Goal: Task Accomplishment & Management: Manage account settings

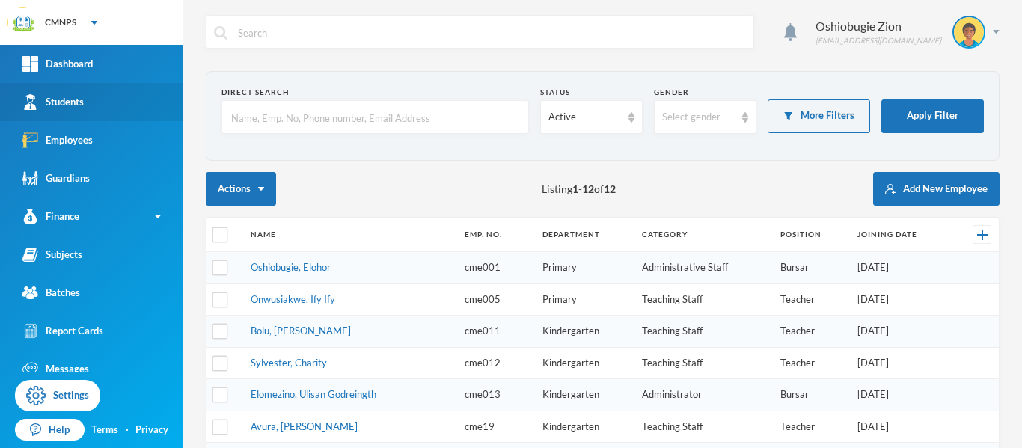
click at [70, 105] on div "Students" at bounding box center [52, 102] width 61 height 16
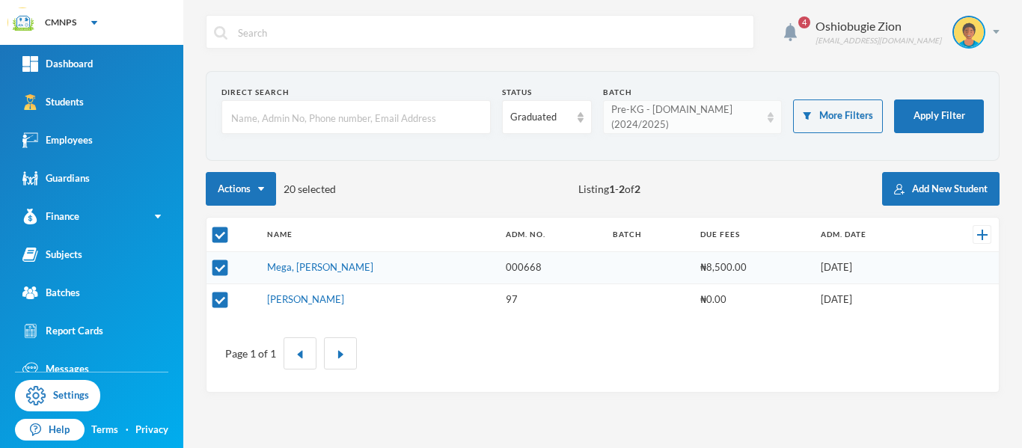
click at [747, 120] on div "Pre-KG - [DOMAIN_NAME] (2024/2025)" at bounding box center [686, 116] width 150 height 29
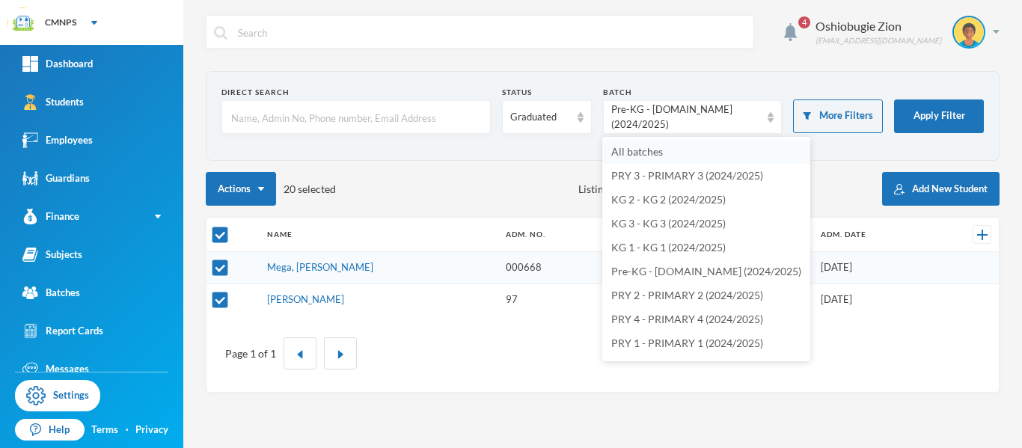
click at [719, 153] on li "All batches" at bounding box center [706, 152] width 208 height 24
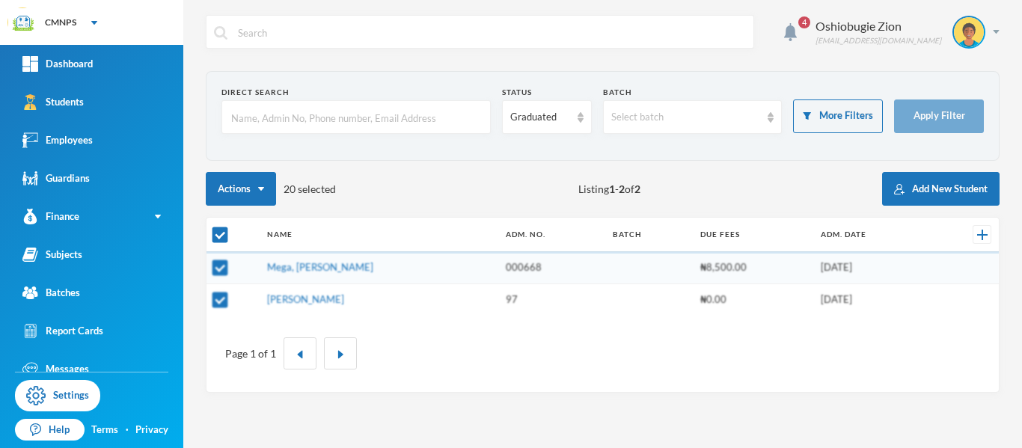
checkbox input "false"
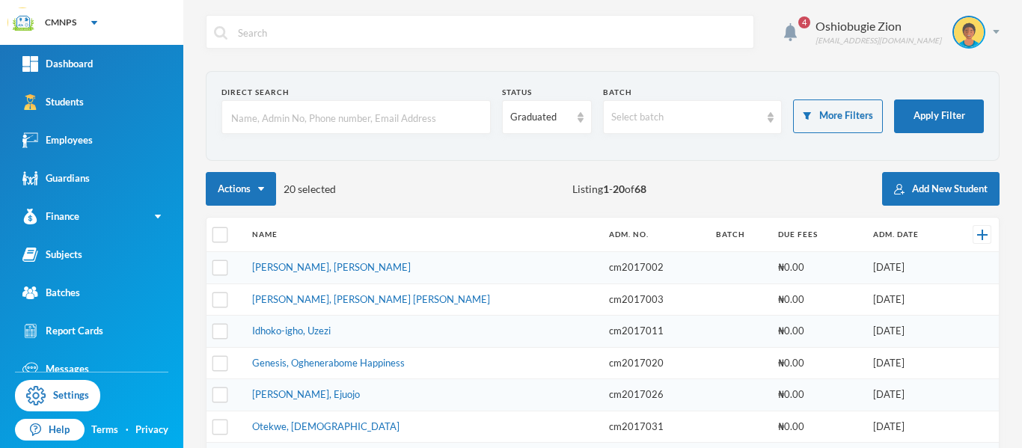
click at [417, 122] on input "text" at bounding box center [356, 118] width 253 height 34
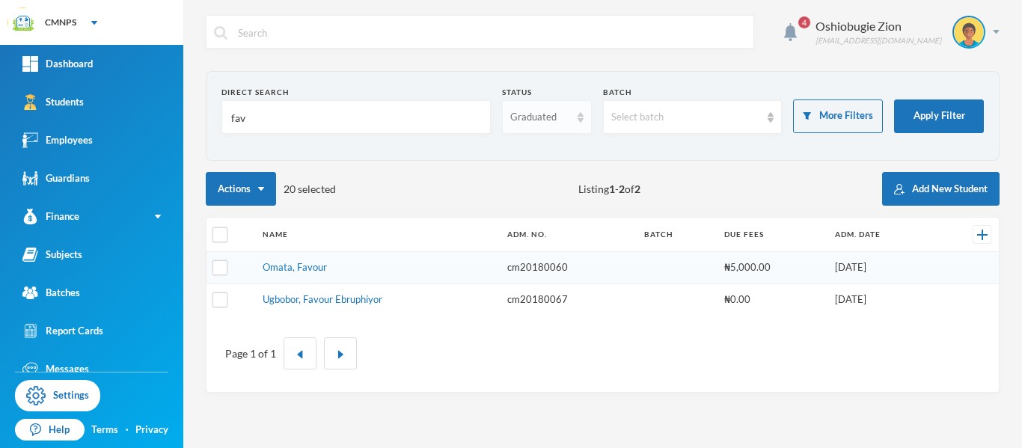
type input "fav"
click at [572, 115] on div "Graduated" at bounding box center [547, 117] width 90 height 34
click at [556, 153] on li "Enrolled" at bounding box center [546, 152] width 90 height 24
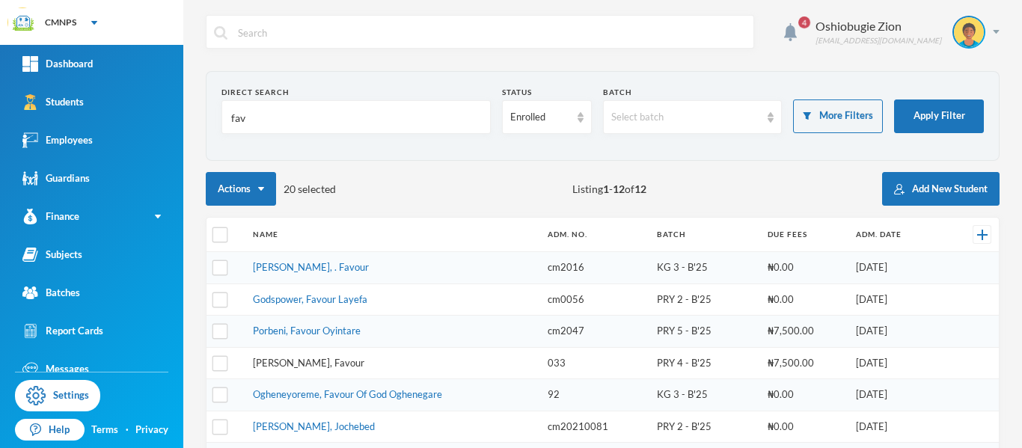
click at [287, 365] on link "Onyia, Favour" at bounding box center [308, 363] width 111 height 12
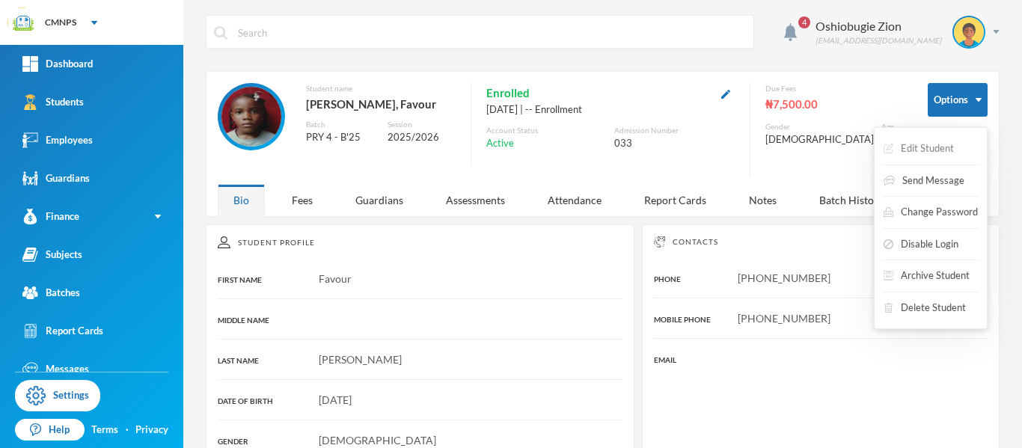
click at [940, 149] on button "Edit Student" at bounding box center [918, 148] width 73 height 27
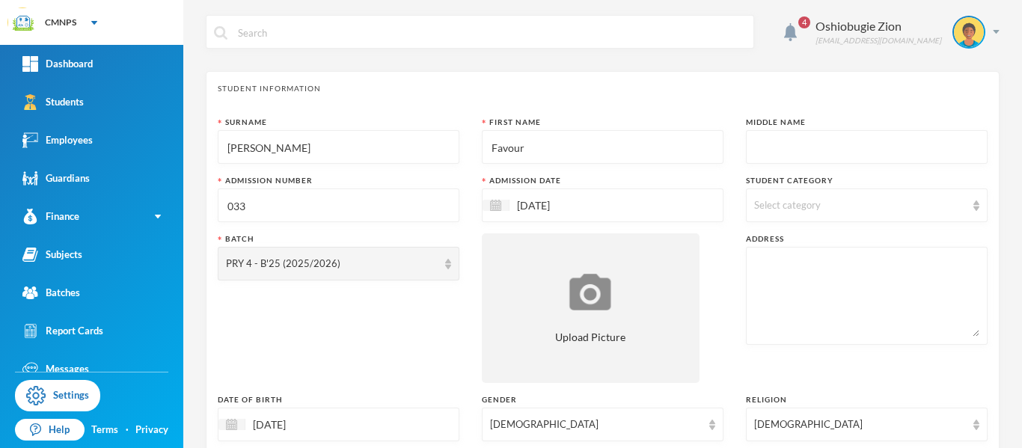
click at [259, 147] on input "Onyia" at bounding box center [338, 148] width 225 height 34
type input "O"
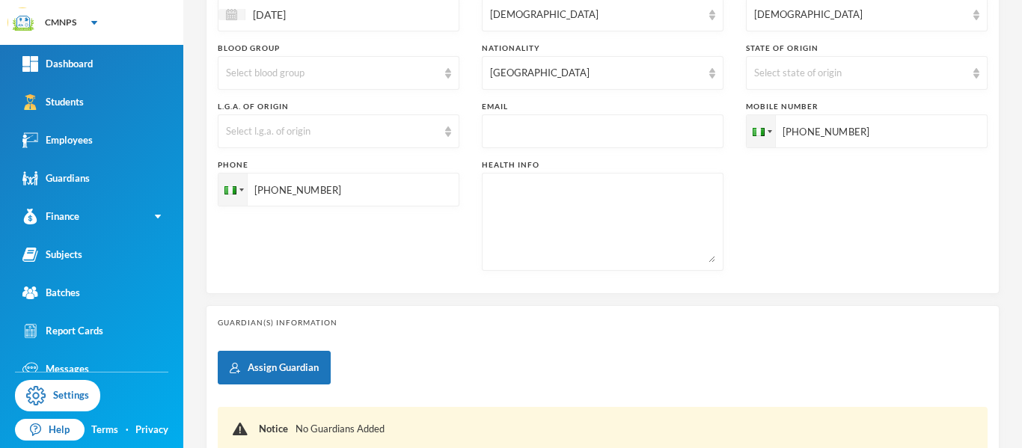
scroll to position [542, 0]
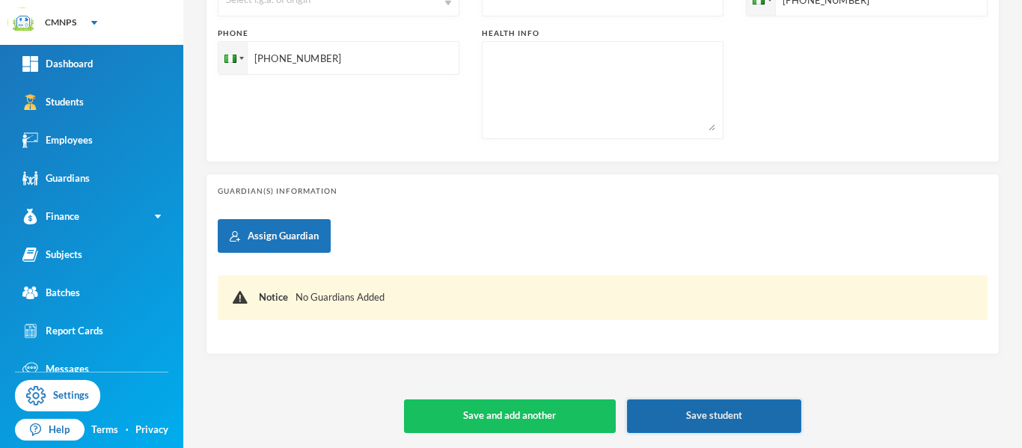
type input "Sunday"
click at [734, 417] on button "Save student" at bounding box center [714, 416] width 174 height 34
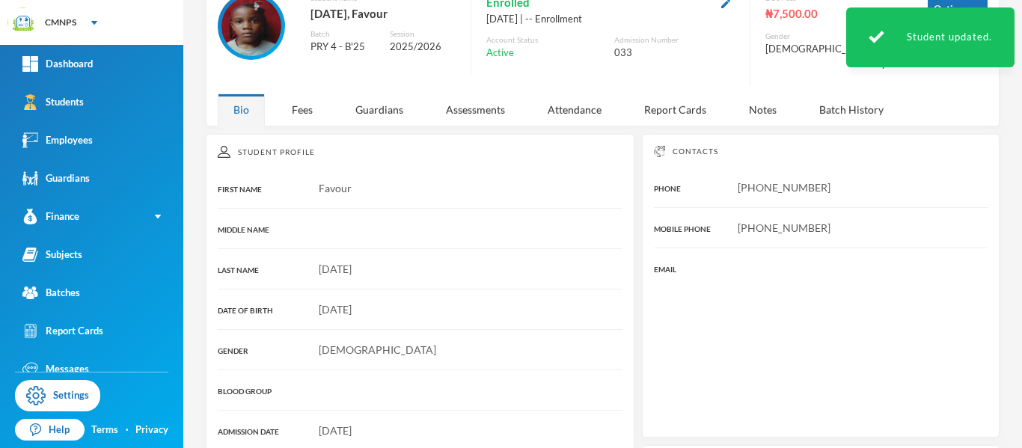
scroll to position [298, 0]
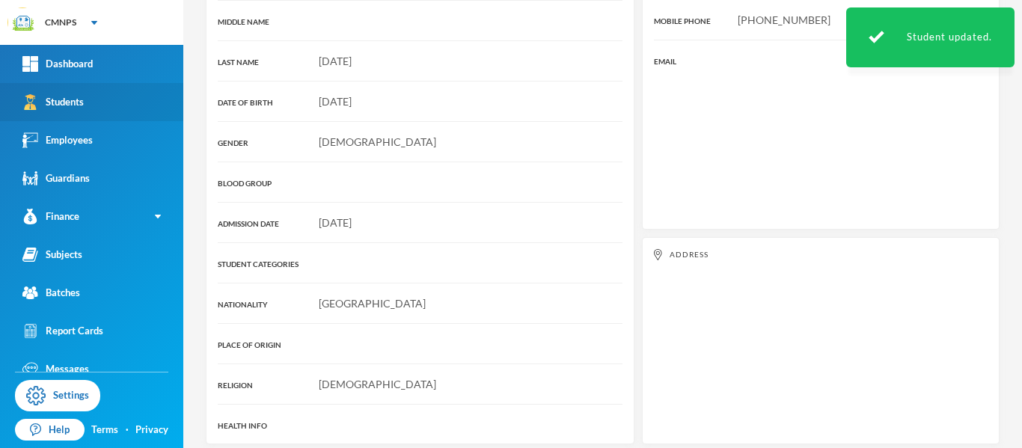
click at [95, 113] on link "Students" at bounding box center [91, 102] width 183 height 38
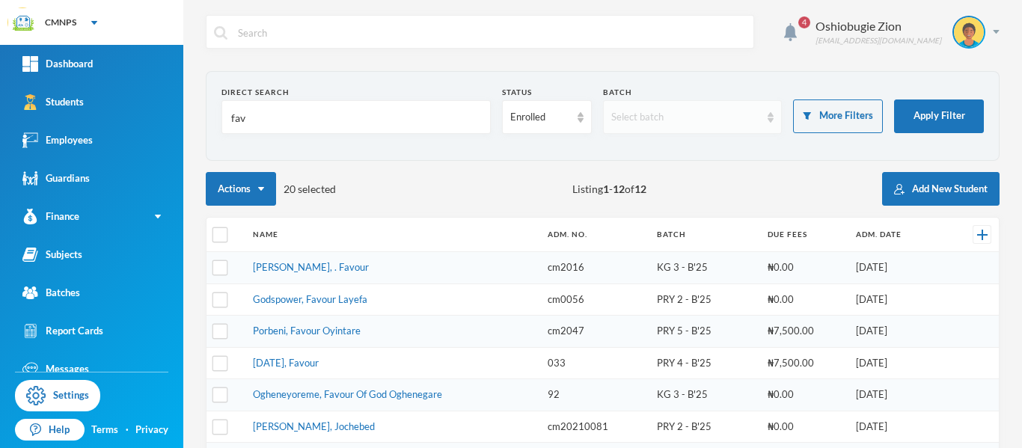
click at [624, 117] on div "Select batch" at bounding box center [686, 117] width 150 height 15
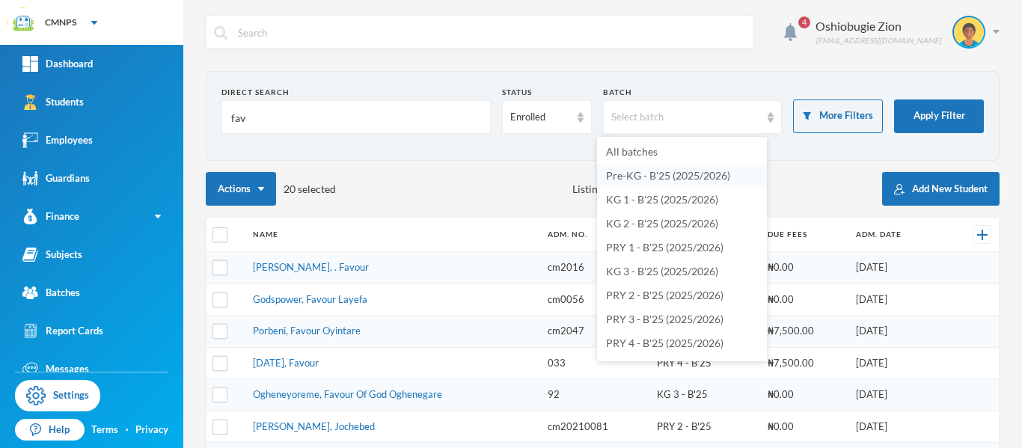
click at [634, 174] on span "Pre-KG - B'25 (2025/2026)" at bounding box center [668, 175] width 124 height 13
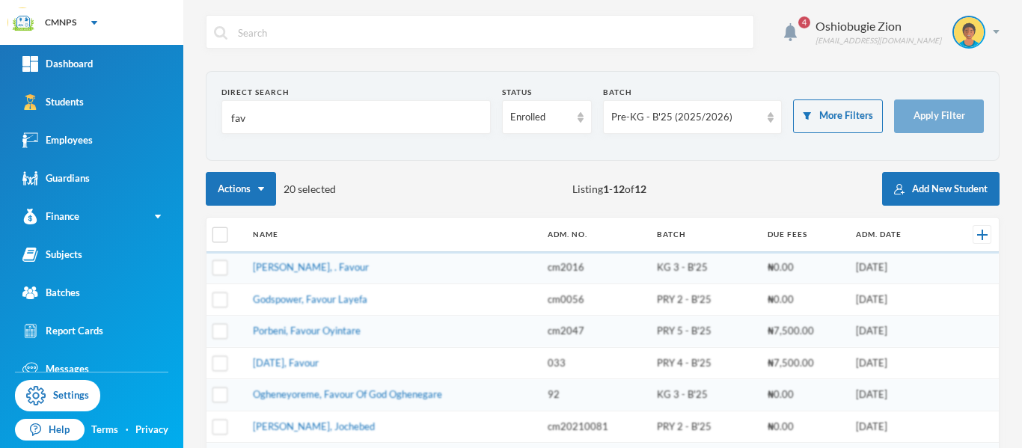
checkbox input "true"
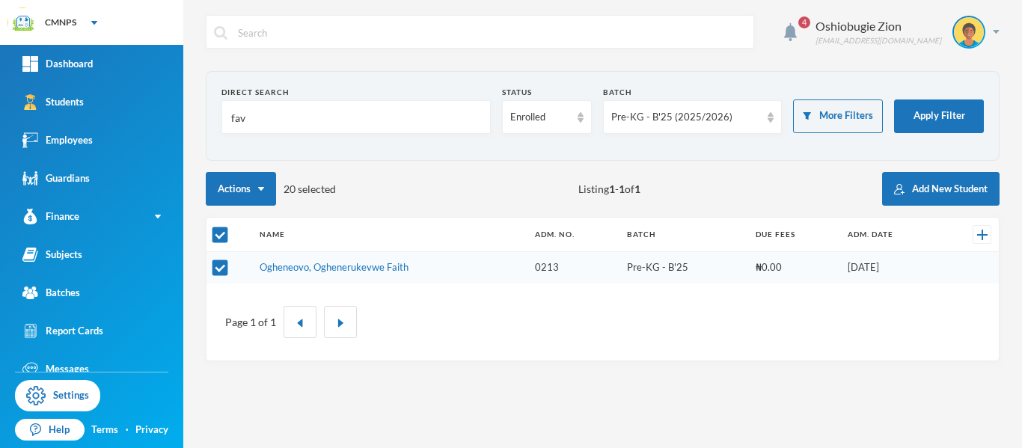
click at [388, 122] on input "fav" at bounding box center [356, 118] width 253 height 34
type input "f"
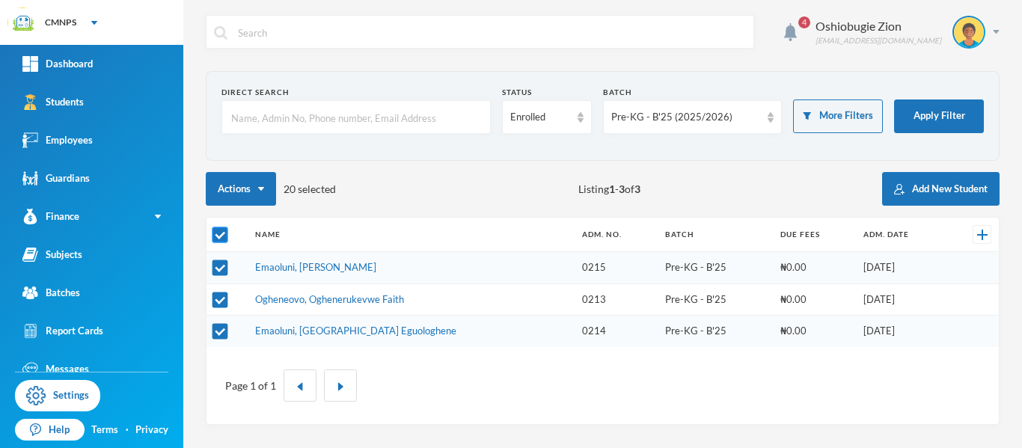
click at [223, 235] on input "checkbox" at bounding box center [220, 235] width 16 height 16
checkbox input "false"
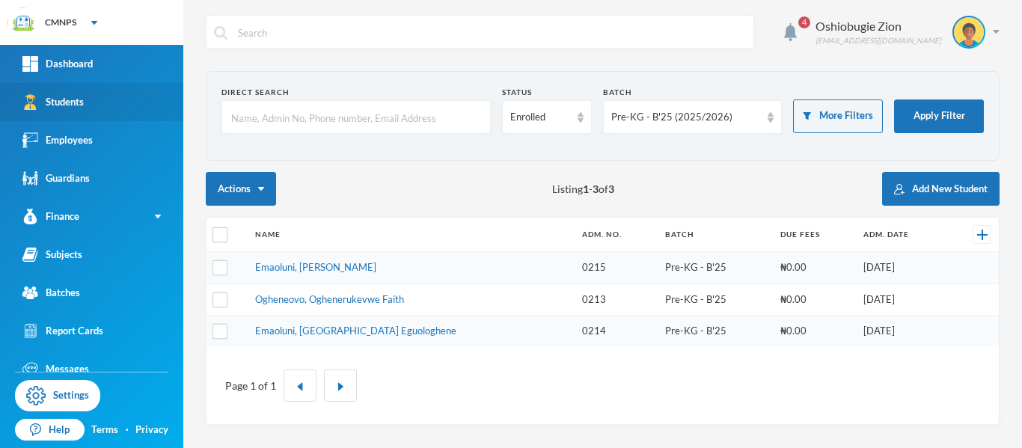
click at [96, 99] on link "Students" at bounding box center [91, 102] width 183 height 38
click at [95, 101] on link "Students" at bounding box center [91, 102] width 183 height 38
click at [747, 114] on div "Pre-KG - B'25 (2025/2026)" at bounding box center [686, 117] width 150 height 15
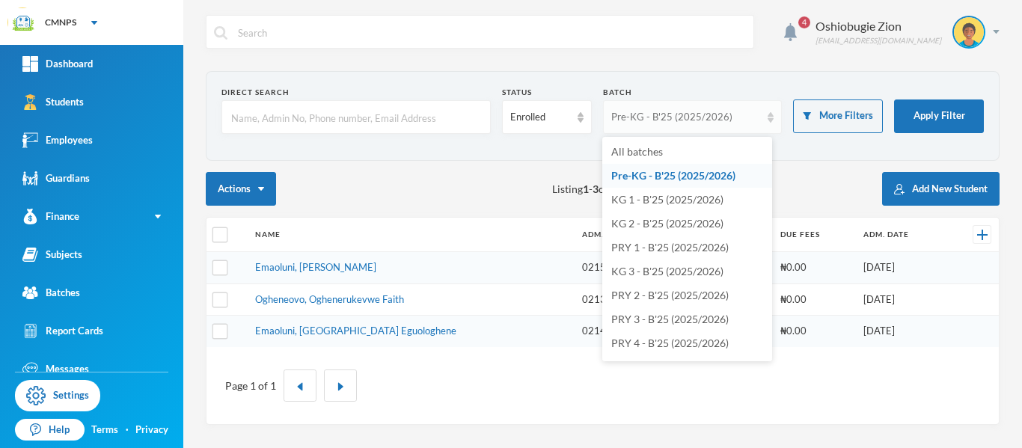
click at [649, 110] on div "Pre-KG - B'25 (2025/2026)" at bounding box center [686, 117] width 150 height 15
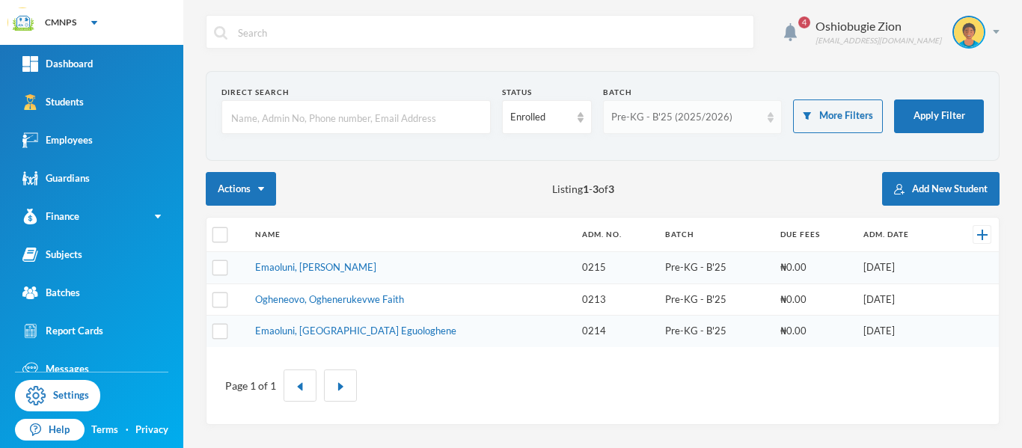
click at [710, 105] on div "Pre-KG - B'25 (2025/2026)" at bounding box center [693, 117] width 180 height 34
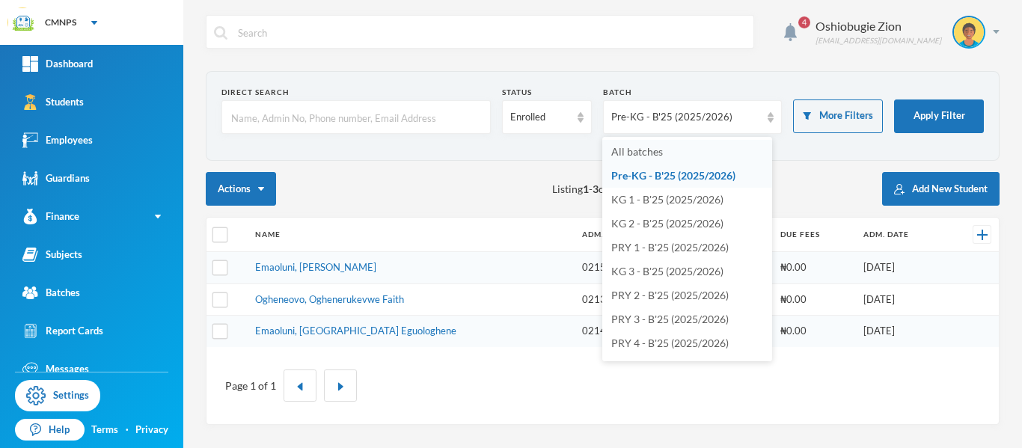
click at [689, 151] on li "All batches" at bounding box center [687, 152] width 170 height 24
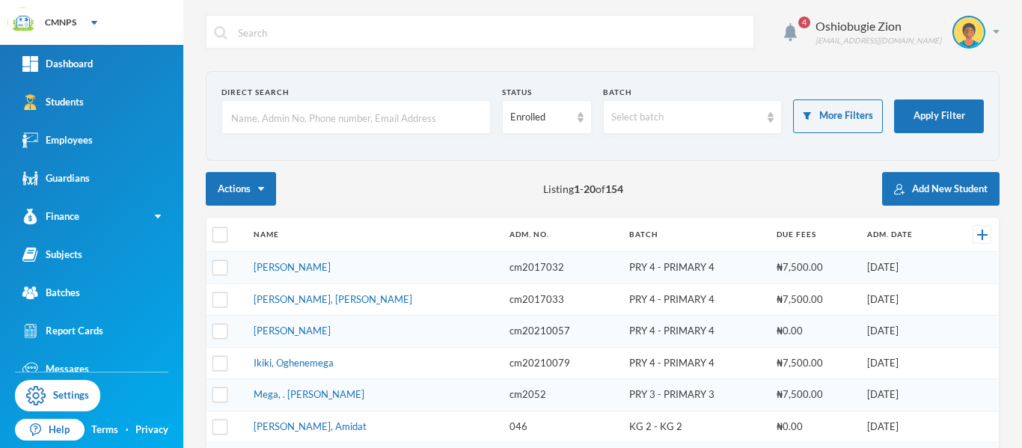
click at [454, 123] on input "text" at bounding box center [356, 118] width 253 height 34
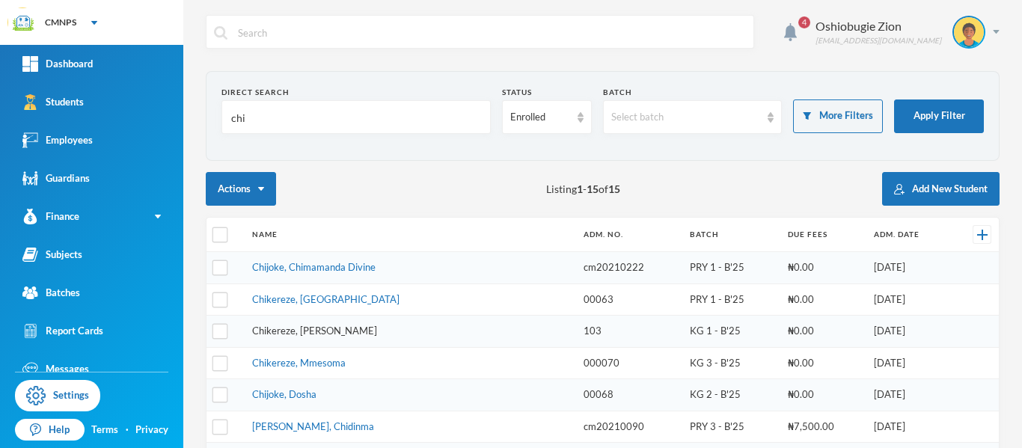
type input "chi"
click at [361, 331] on link "Chikereze, Chigozirim Anna" at bounding box center [314, 331] width 125 height 12
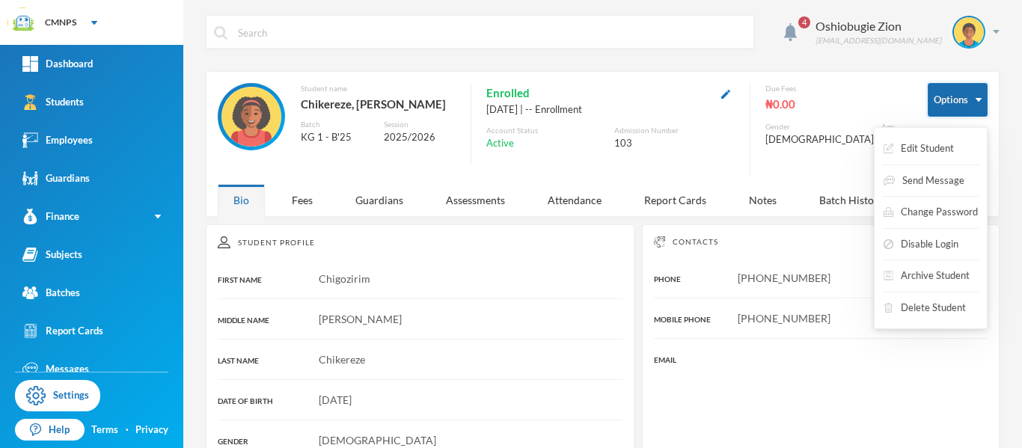
click at [931, 107] on button "Options" at bounding box center [958, 100] width 60 height 34
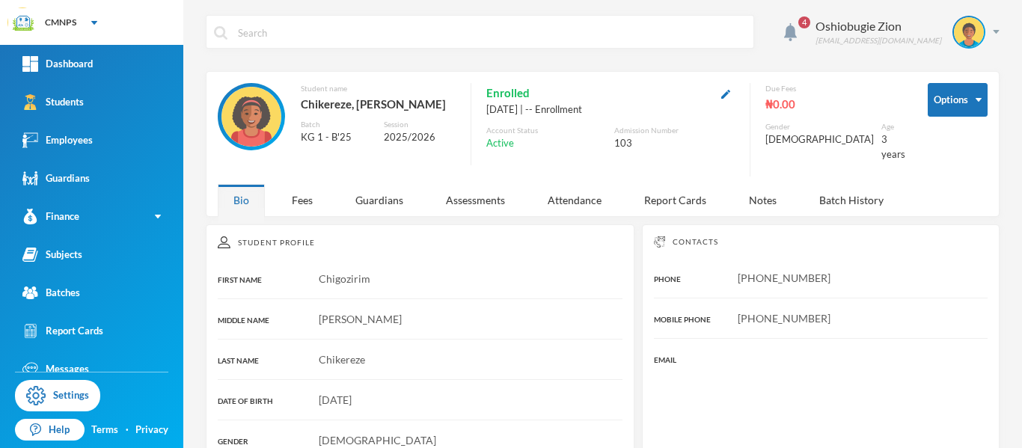
click at [768, 62] on div "4 Oshiobugie Zion believeinzion@gmail.com" at bounding box center [603, 43] width 794 height 56
click at [122, 293] on link "Batches" at bounding box center [91, 293] width 183 height 38
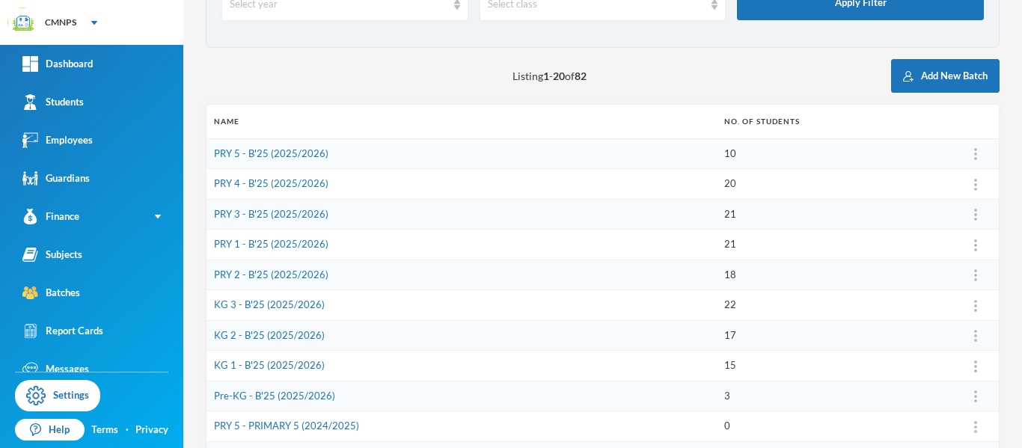
scroll to position [126, 0]
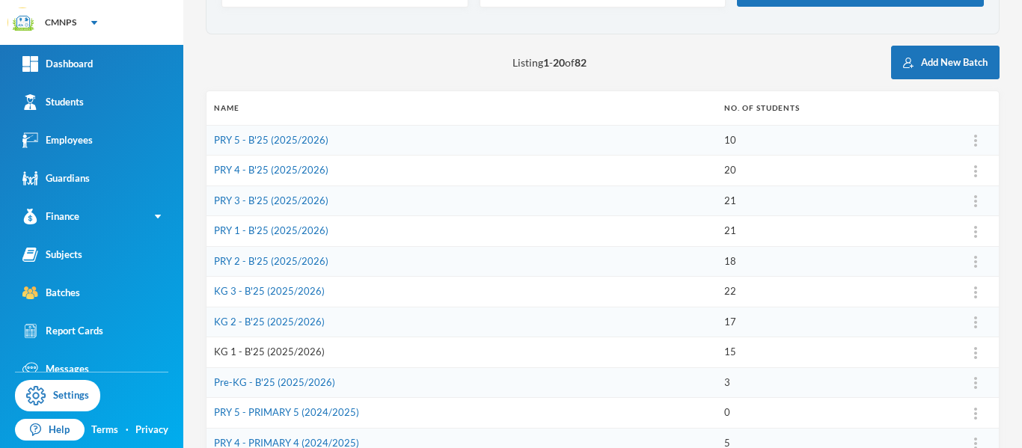
click at [290, 348] on link "KG 1 - B'25 (2025/2026)" at bounding box center [269, 352] width 111 height 12
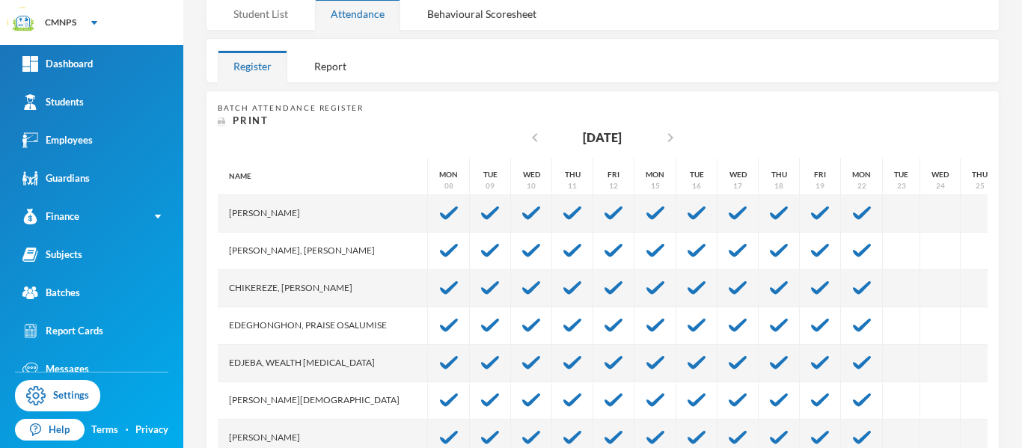
click at [274, 13] on div "Student List" at bounding box center [261, 14] width 86 height 32
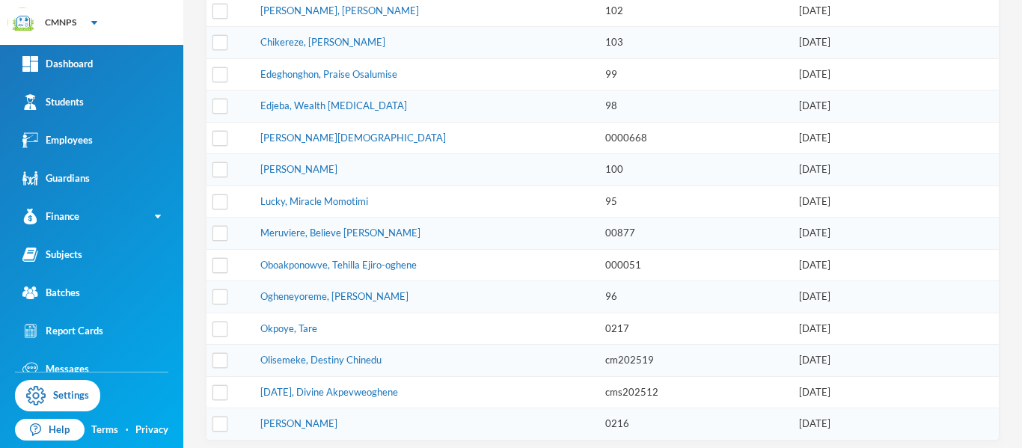
scroll to position [280, 0]
click at [220, 46] on input "checkbox" at bounding box center [220, 45] width 16 height 16
checkbox input "true"
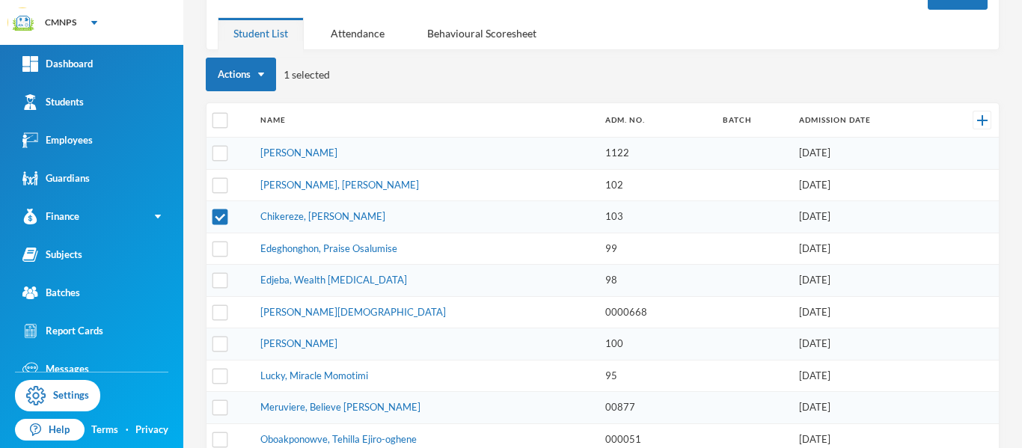
scroll to position [98, 0]
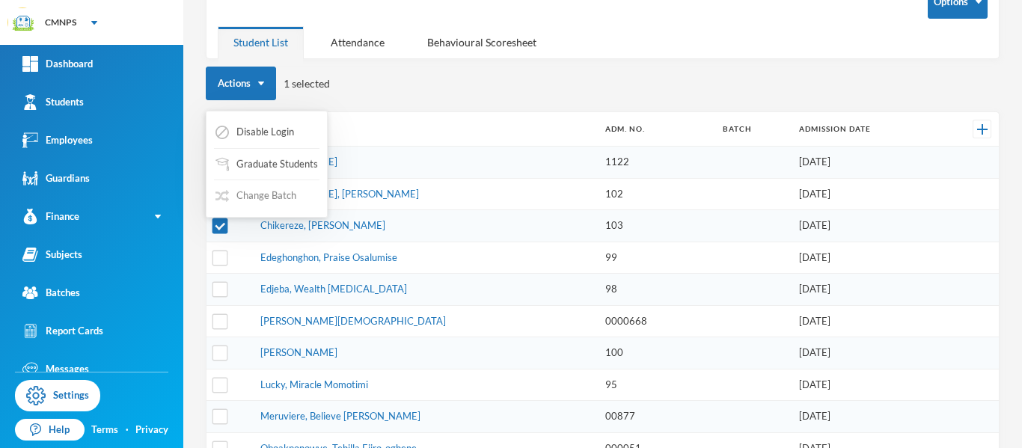
click at [275, 192] on button "Change Batch" at bounding box center [256, 196] width 84 height 27
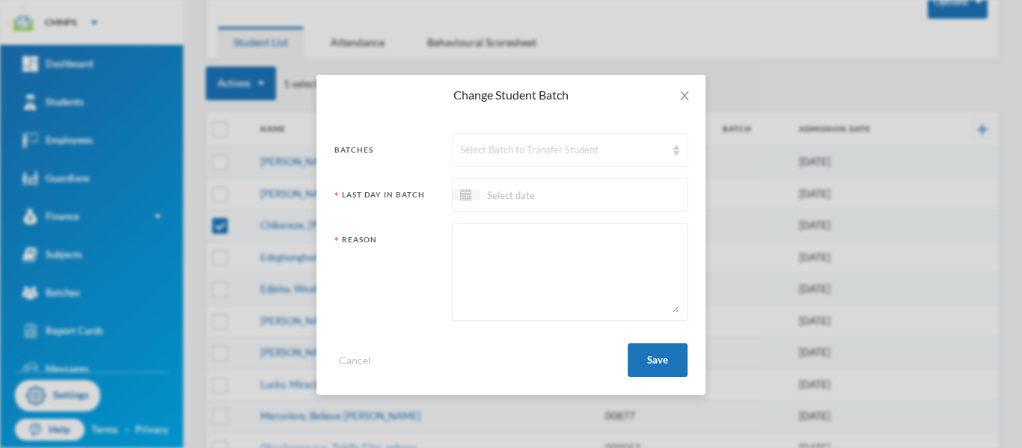
click at [555, 152] on div "Select Batch to Transfer Student" at bounding box center [563, 150] width 206 height 15
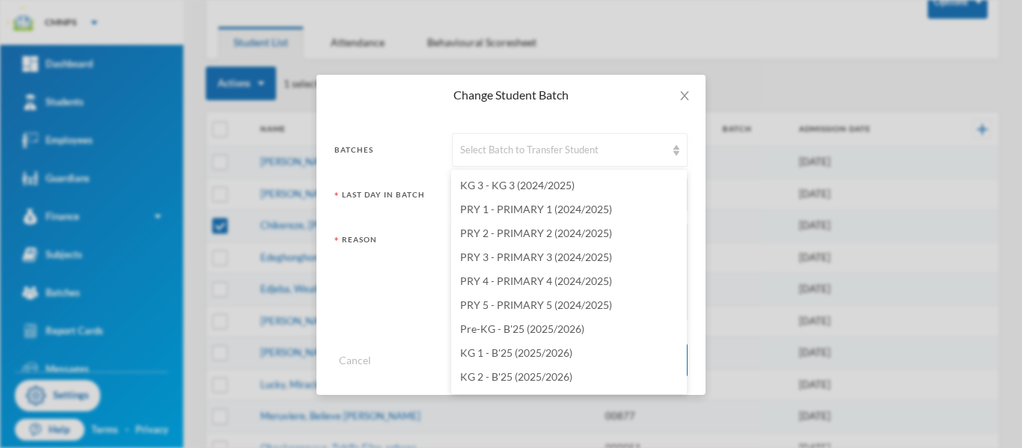
scroll to position [1745, 0]
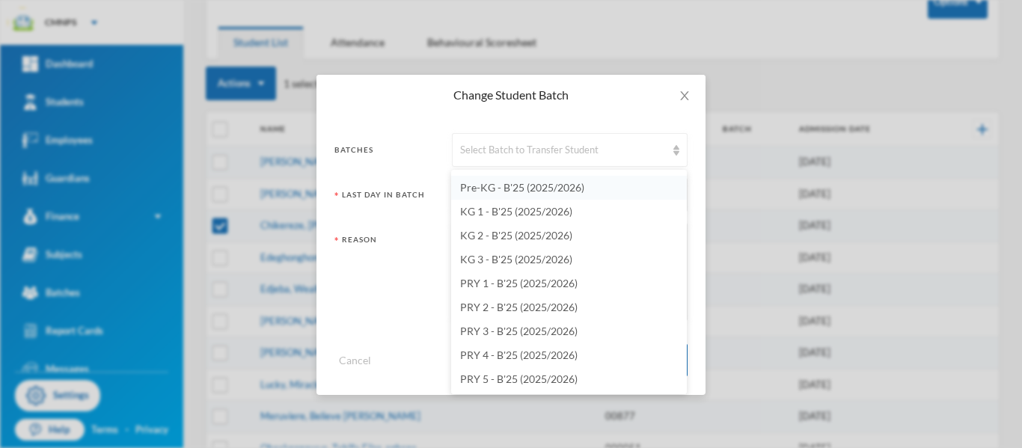
click at [580, 189] on span "Pre-KG - B'25 (2025/2026)" at bounding box center [522, 187] width 124 height 13
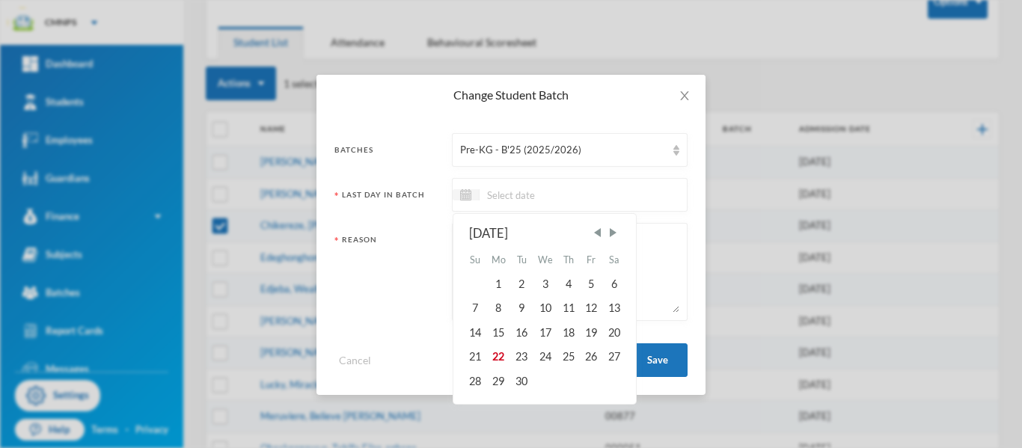
click at [577, 190] on input at bounding box center [543, 194] width 126 height 17
click at [600, 232] on span "Previous Month" at bounding box center [596, 232] width 13 height 13
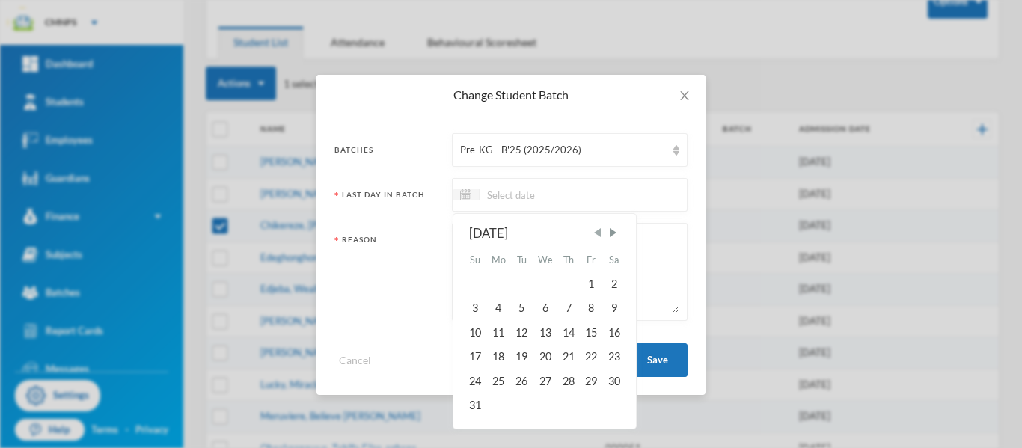
click at [600, 232] on span "Previous Month" at bounding box center [596, 232] width 13 height 13
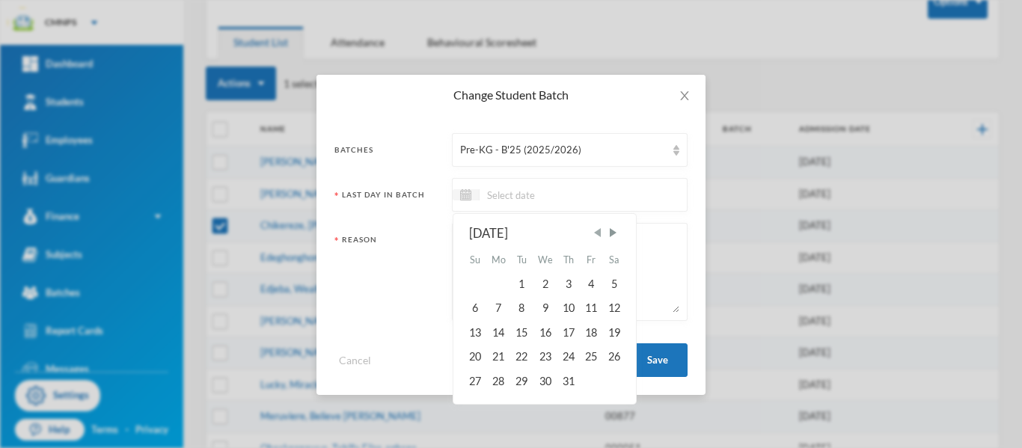
click at [600, 232] on span "Previous Month" at bounding box center [596, 232] width 13 height 13
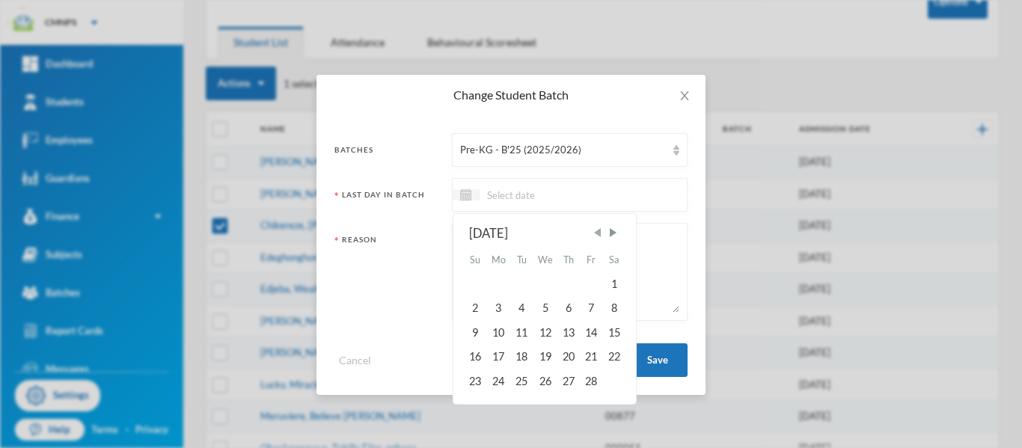
click at [600, 232] on span "Previous Month" at bounding box center [596, 232] width 13 height 13
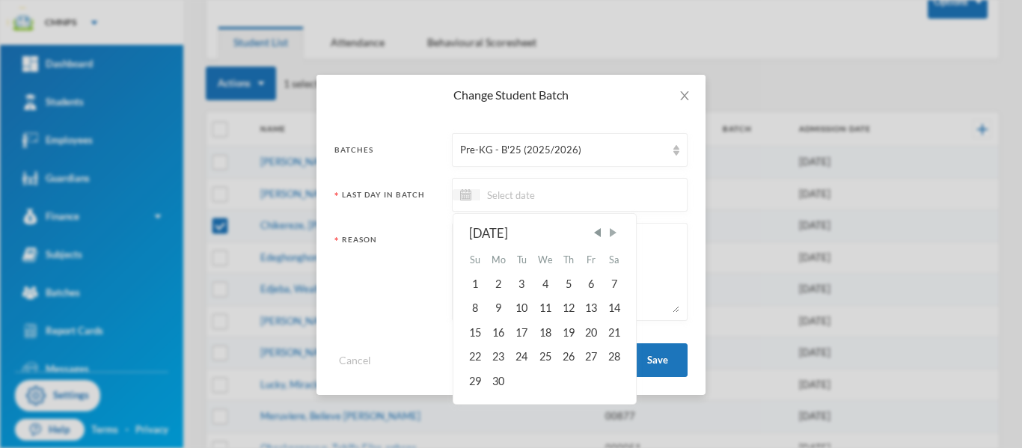
click at [612, 231] on span "Next Month" at bounding box center [613, 232] width 13 height 13
click at [601, 236] on span "Previous Month" at bounding box center [596, 232] width 13 height 13
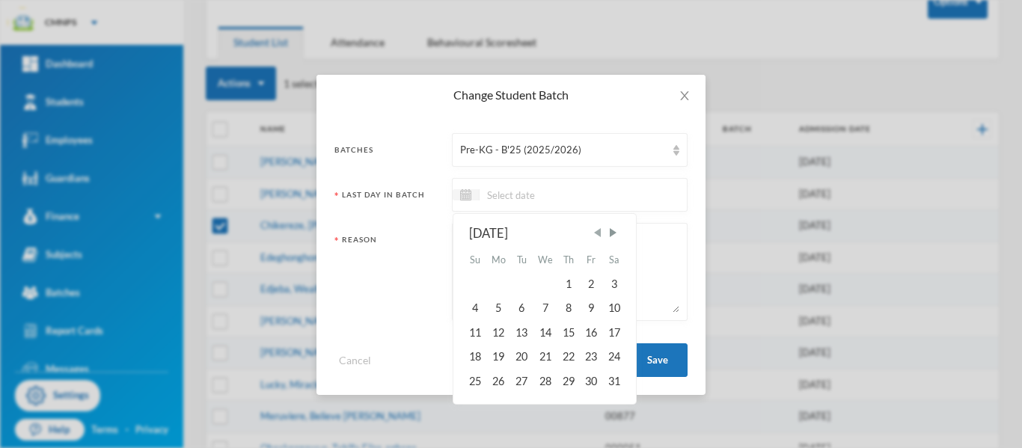
click at [601, 236] on span "Previous Month" at bounding box center [596, 232] width 13 height 13
click at [569, 285] on div "4" at bounding box center [568, 284] width 22 height 24
type input "04/07/2024"
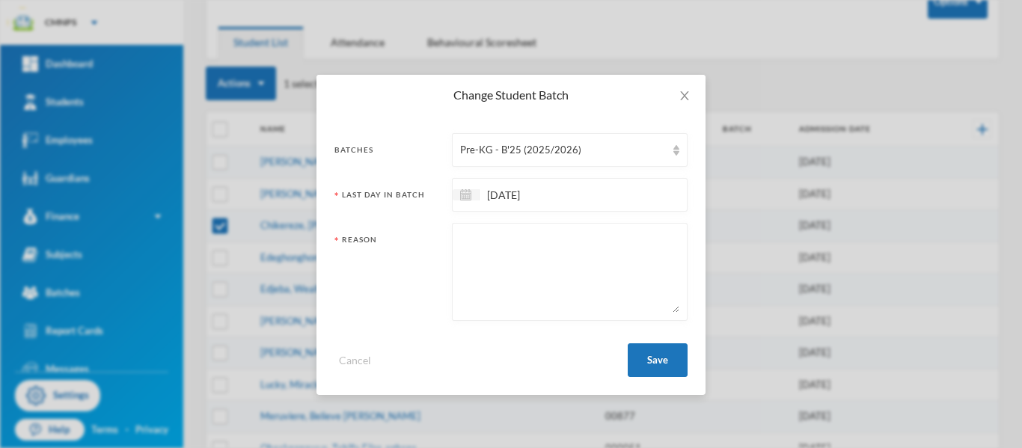
click at [557, 259] on textarea at bounding box center [569, 272] width 219 height 82
type textarea "repeating class"
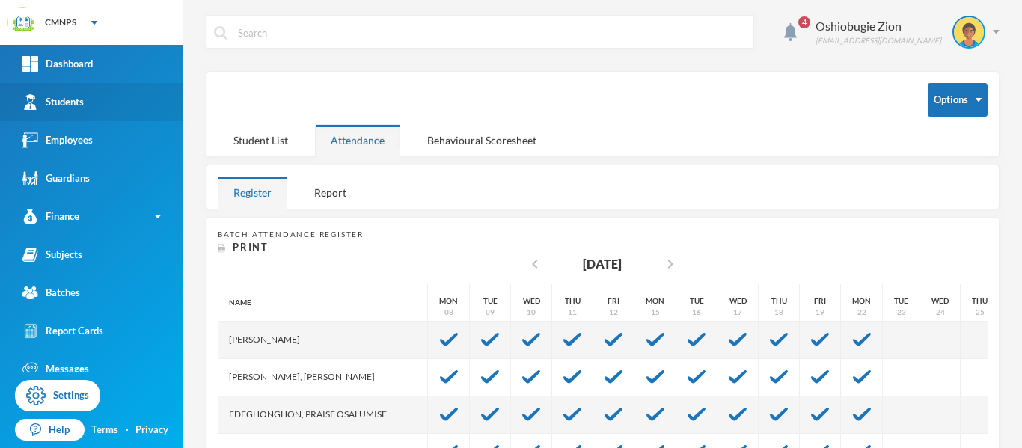
click at [135, 104] on link "Students" at bounding box center [91, 102] width 183 height 38
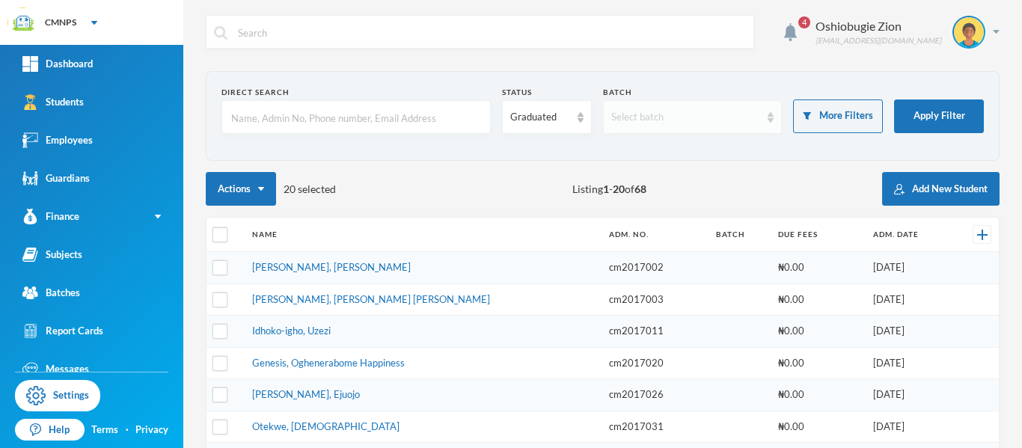
click at [721, 114] on div "Select batch" at bounding box center [686, 117] width 150 height 15
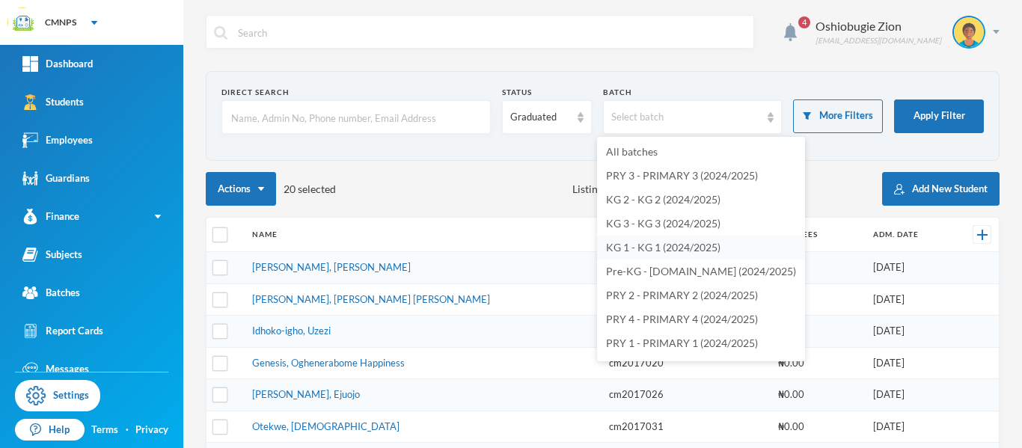
click at [676, 248] on span "KG 1 - KG 1 (2024/2025)" at bounding box center [663, 247] width 114 height 13
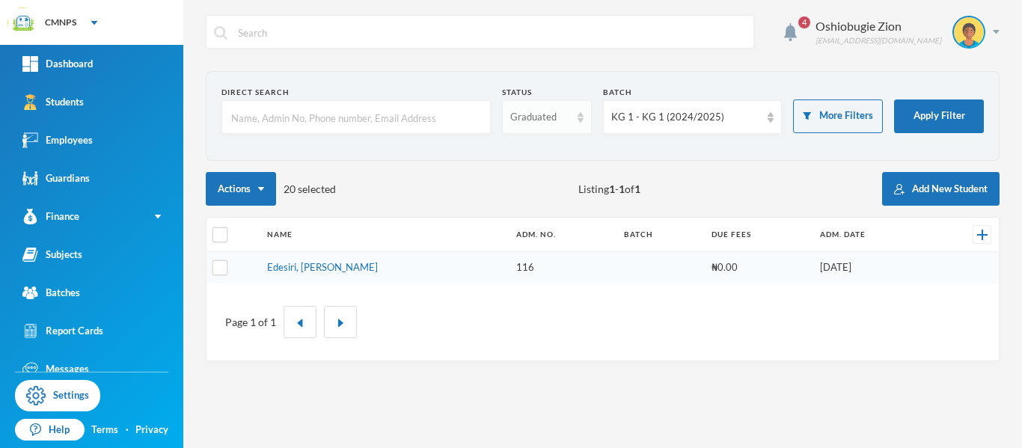
click at [557, 110] on div "Graduated" at bounding box center [540, 117] width 60 height 15
click at [535, 156] on span "Enrolled" at bounding box center [530, 151] width 40 height 13
checkbox input "true"
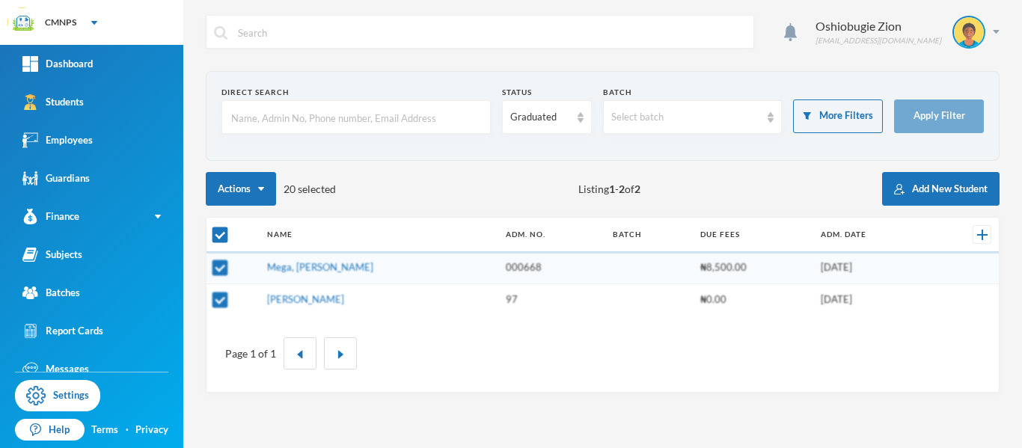
checkbox input "false"
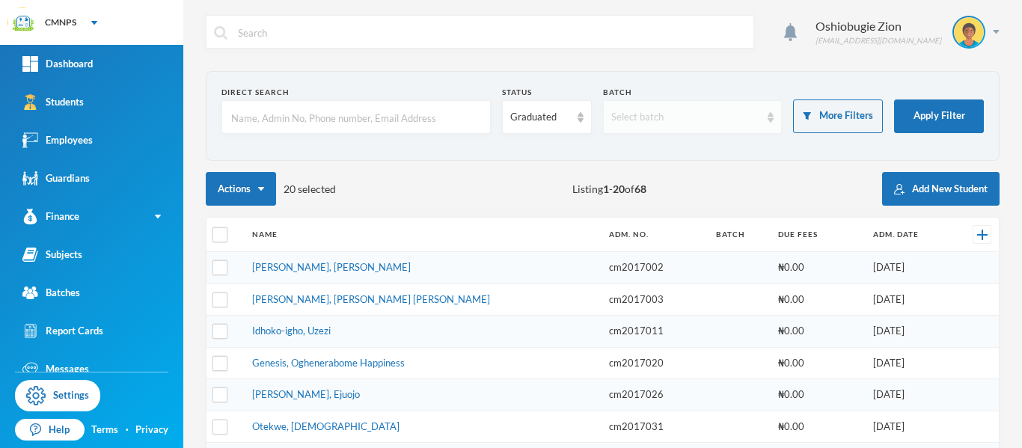
click at [753, 120] on div "Select batch" at bounding box center [693, 117] width 180 height 34
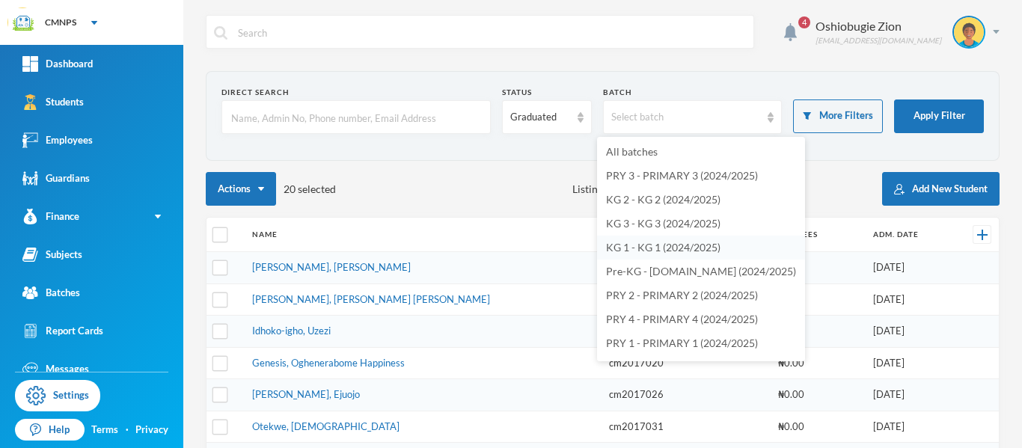
click at [709, 244] on span "KG 1 - KG 1 (2024/2025)" at bounding box center [663, 247] width 114 height 13
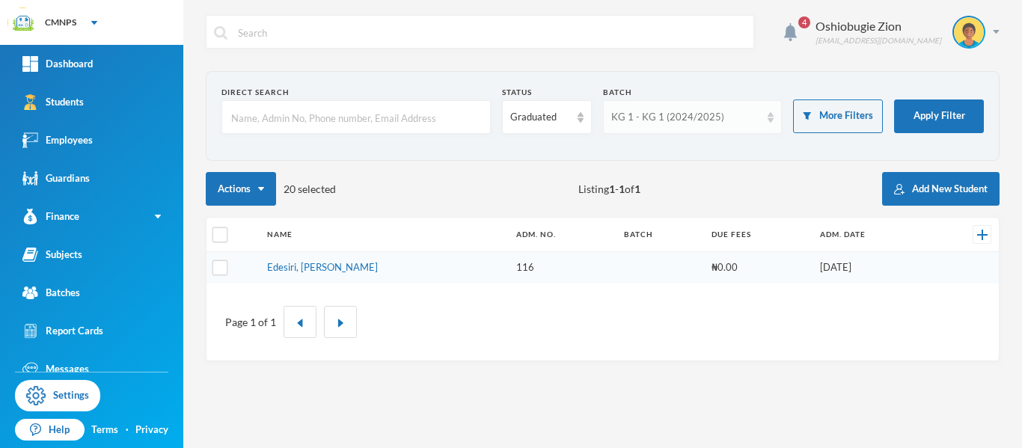
click at [732, 120] on div "KG 1 - KG 1 (2024/2025)" at bounding box center [686, 117] width 150 height 15
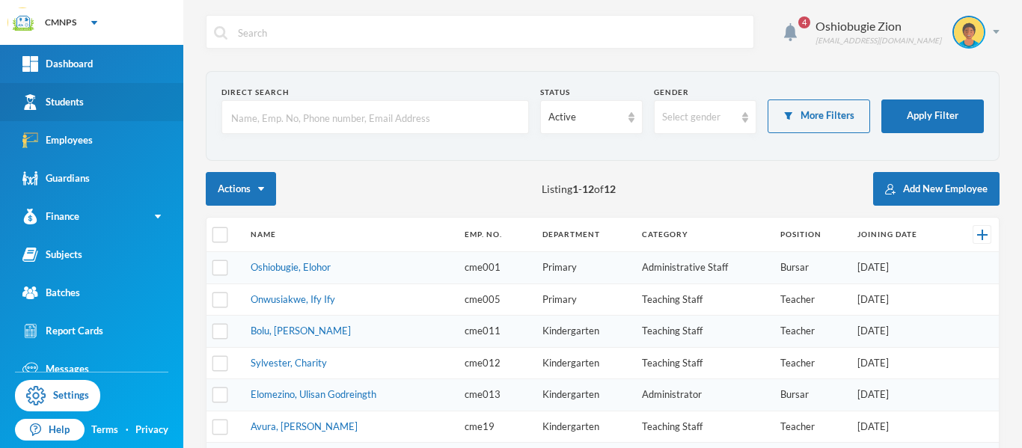
click at [107, 97] on link "Students" at bounding box center [91, 102] width 183 height 38
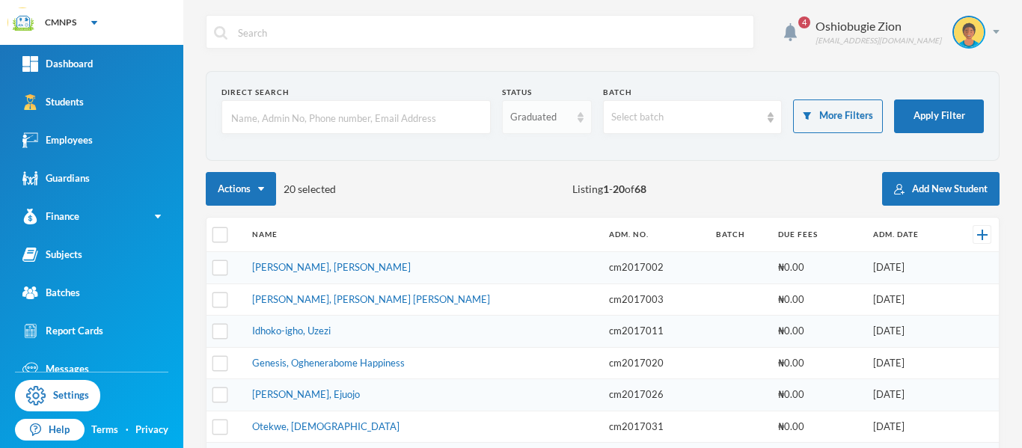
click at [551, 113] on div "Graduated" at bounding box center [540, 117] width 60 height 15
click at [549, 151] on li "Enrolled" at bounding box center [541, 152] width 88 height 24
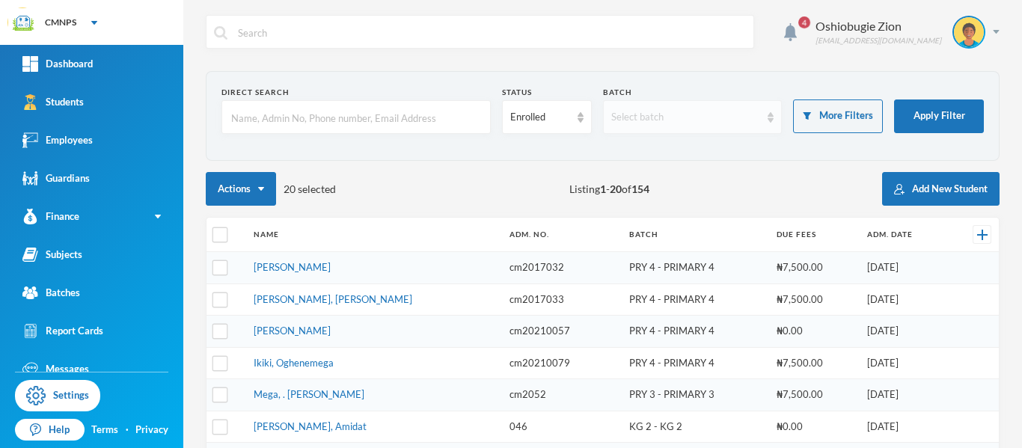
click at [712, 117] on div "Select batch" at bounding box center [686, 117] width 150 height 15
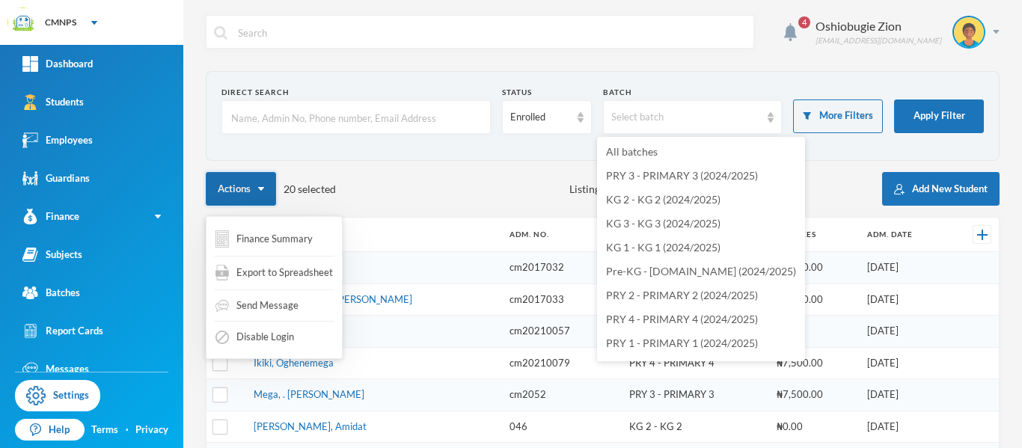
click at [259, 190] on img "button" at bounding box center [261, 189] width 6 height 4
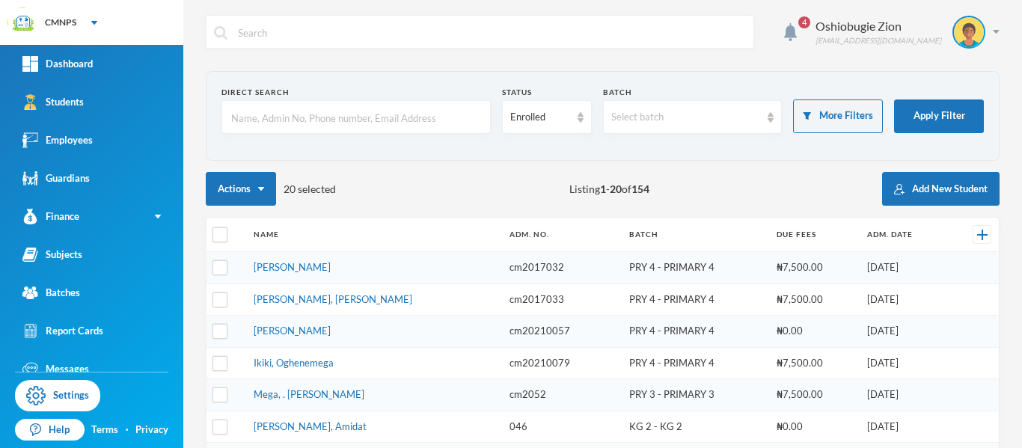
click at [383, 185] on div "Actions 20 selected Listing 1 - 20 of 154 Add New Student" at bounding box center [603, 189] width 794 height 34
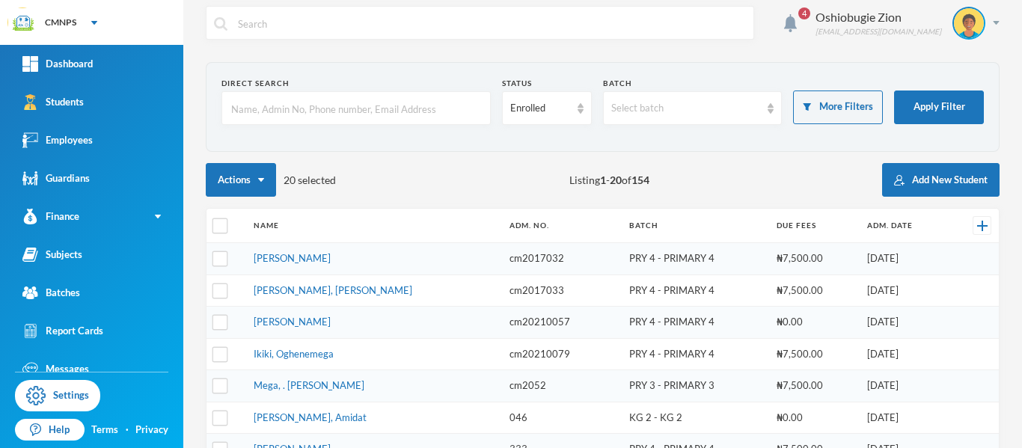
scroll to position [10, 0]
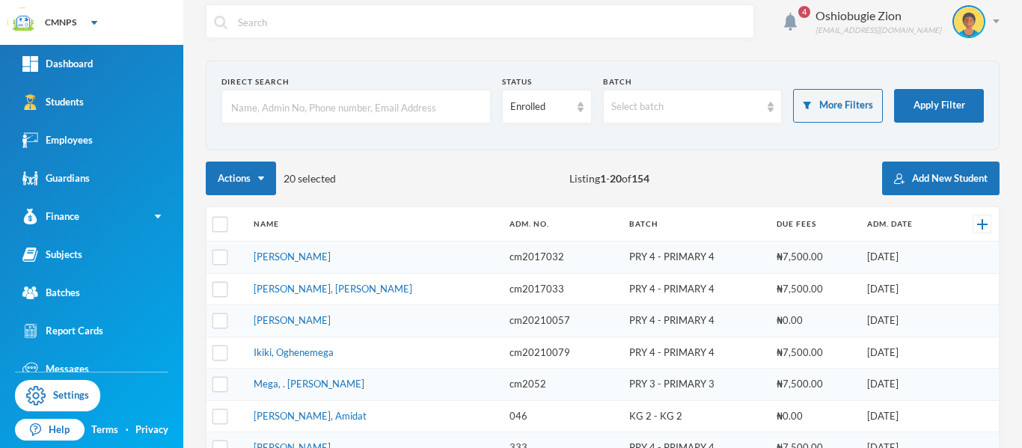
click at [218, 226] on input "checkbox" at bounding box center [220, 225] width 16 height 16
checkbox input "true"
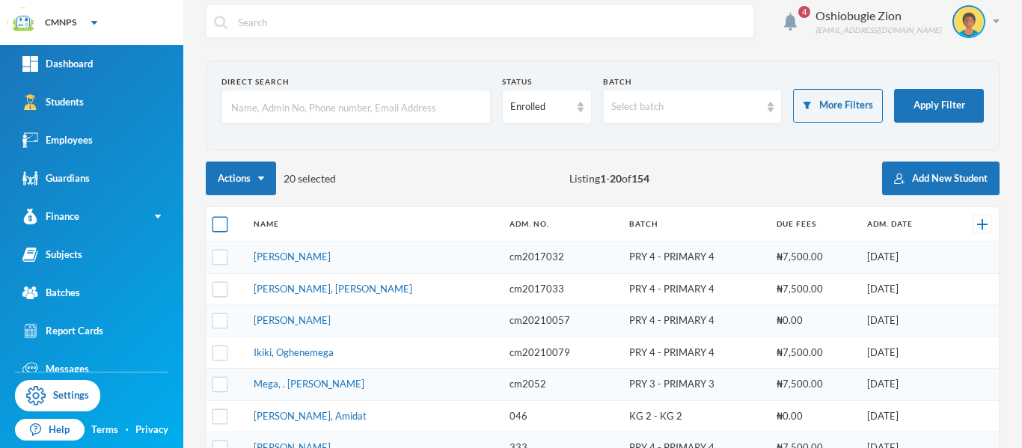
checkbox input "true"
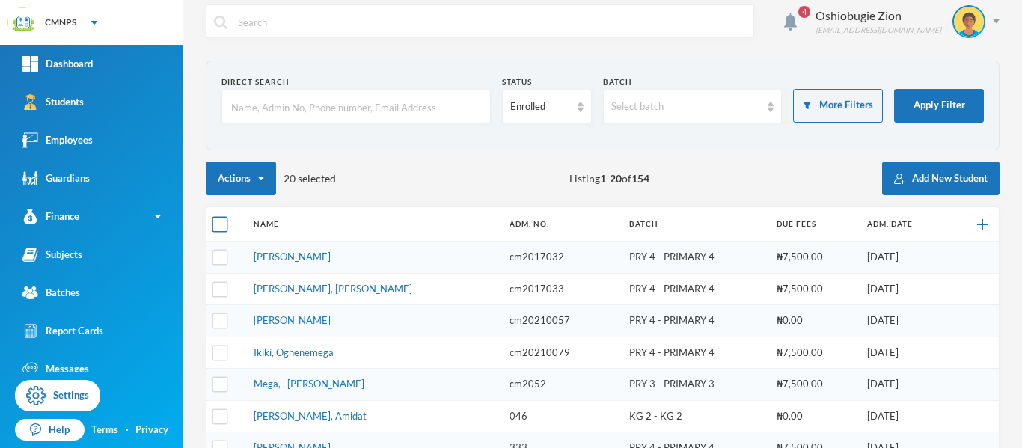
checkbox input "true"
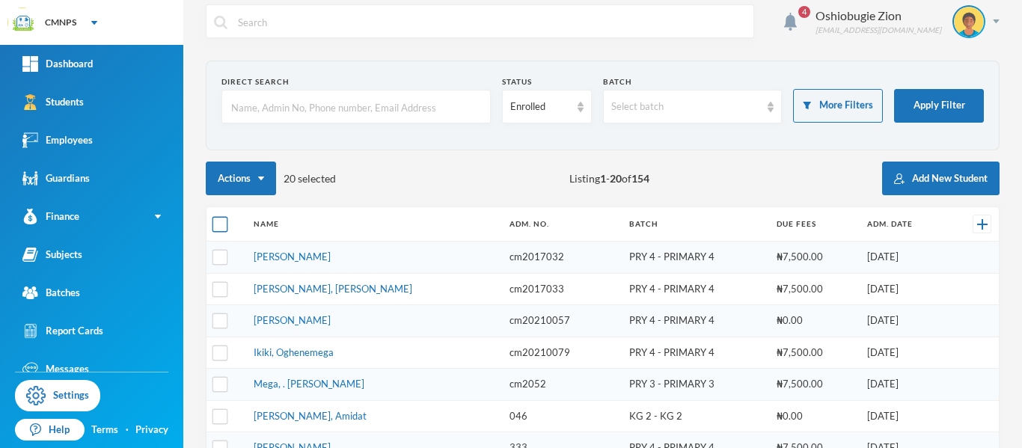
checkbox input "true"
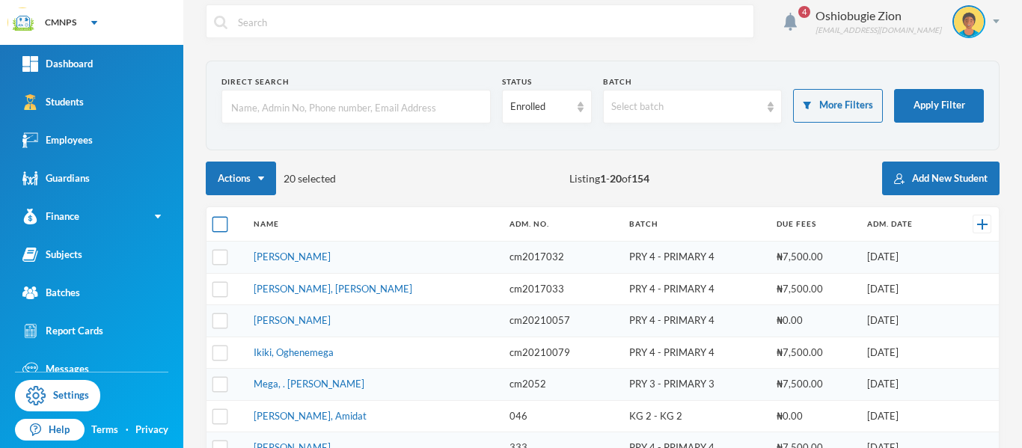
checkbox input "true"
click at [218, 226] on input "checkbox" at bounding box center [220, 225] width 16 height 16
checkbox input "false"
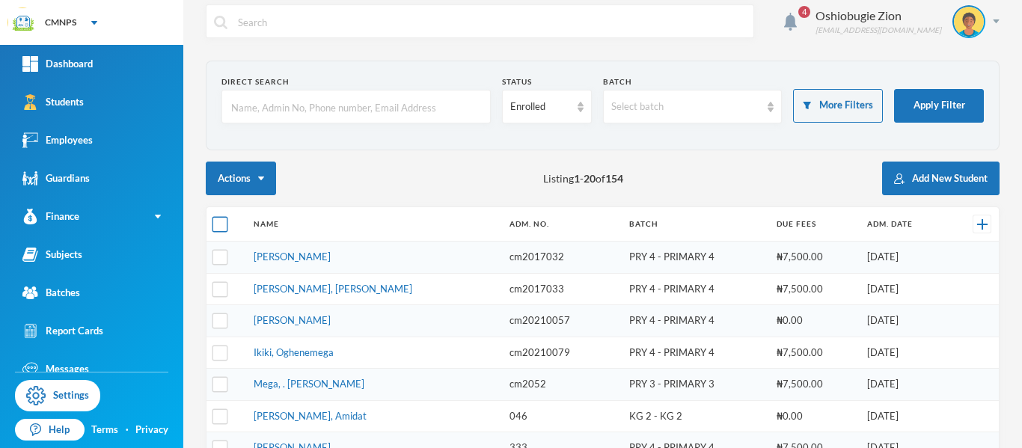
checkbox input "false"
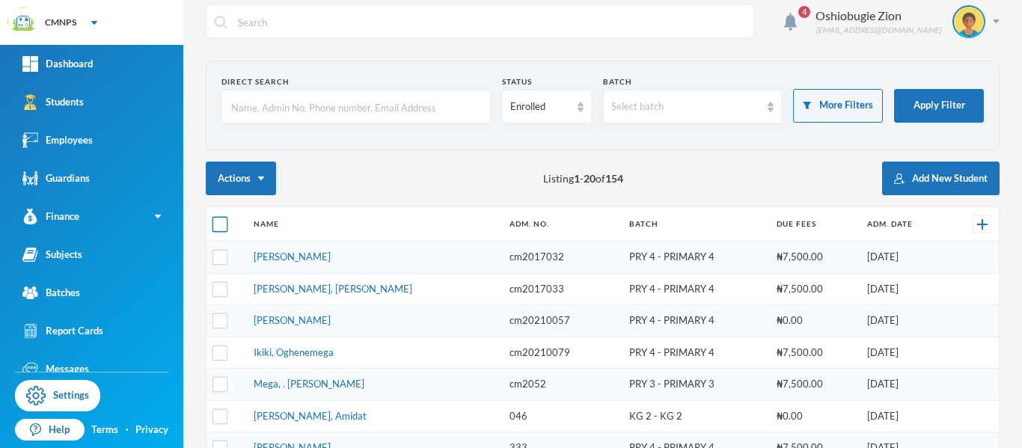
checkbox input "false"
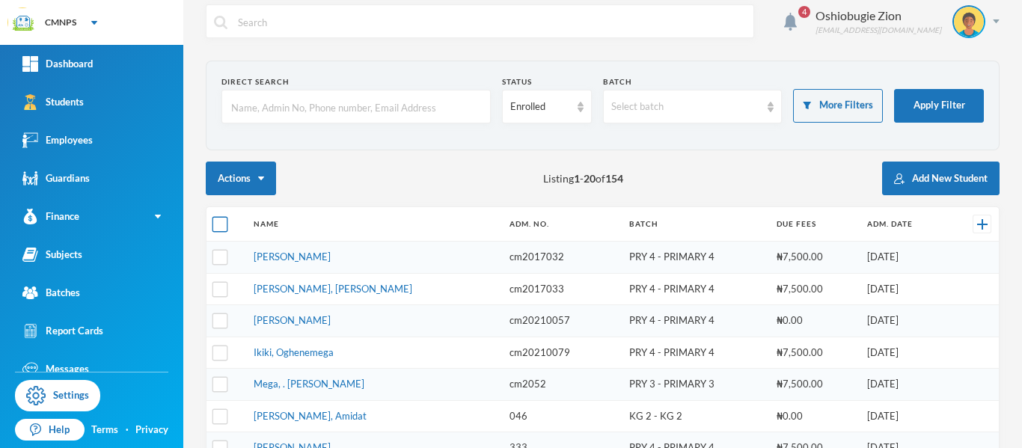
checkbox input "false"
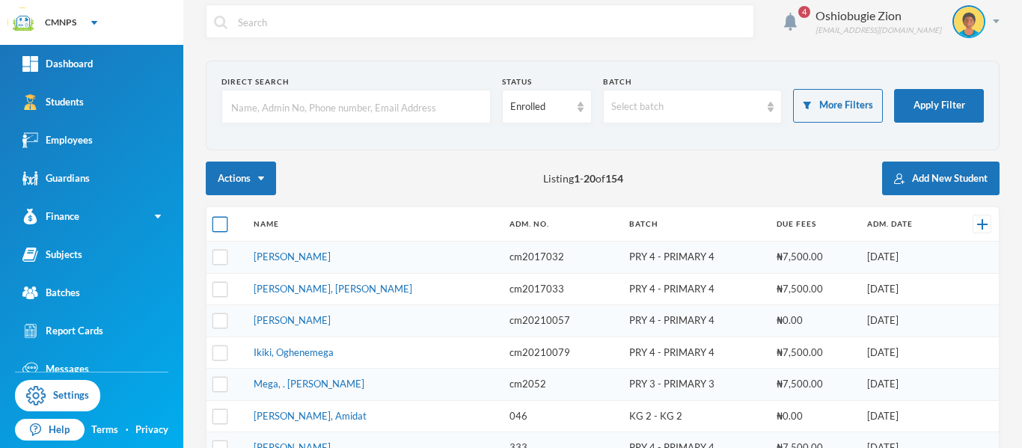
checkbox input "false"
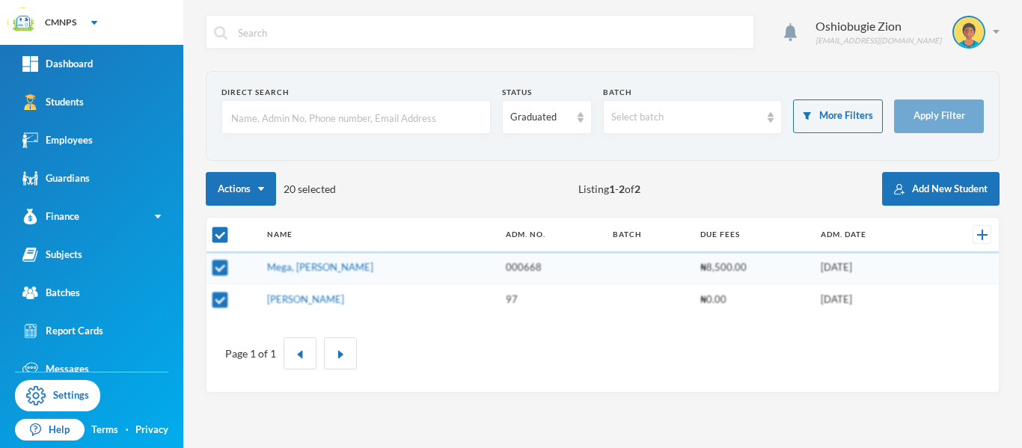
checkbox input "false"
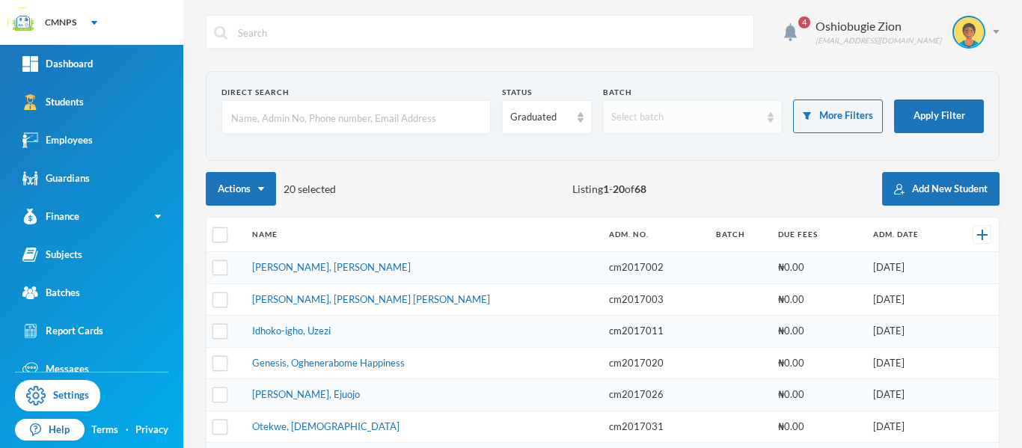
click at [737, 122] on div "Select batch" at bounding box center [686, 117] width 150 height 15
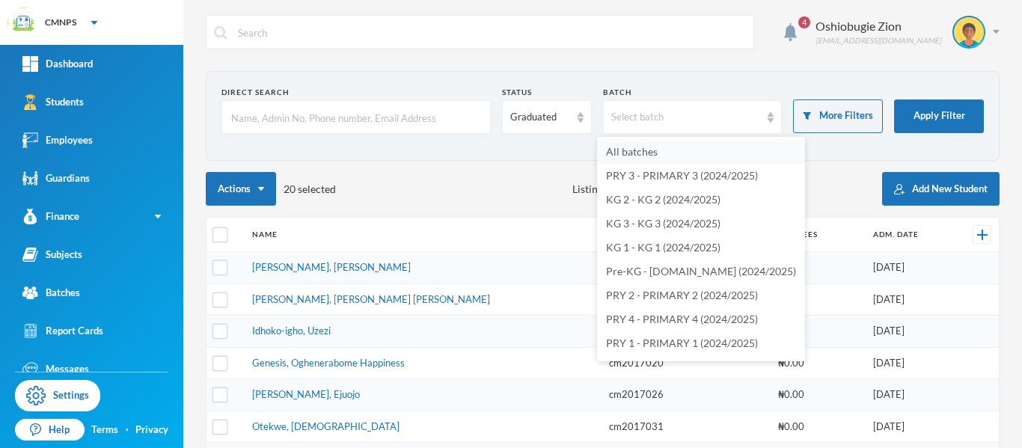
click at [722, 157] on li "All batches" at bounding box center [701, 152] width 208 height 24
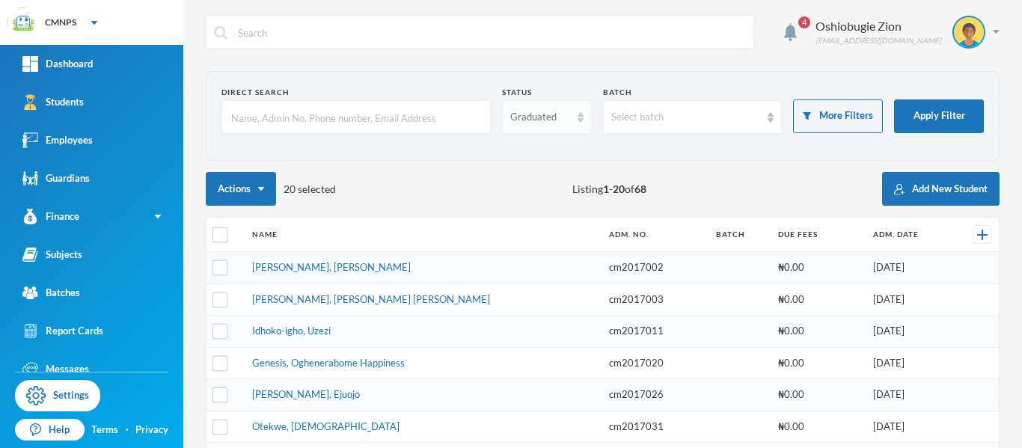
click at [565, 116] on div "Graduated" at bounding box center [547, 117] width 90 height 34
click at [543, 154] on span "Enrolled" at bounding box center [526, 151] width 40 height 13
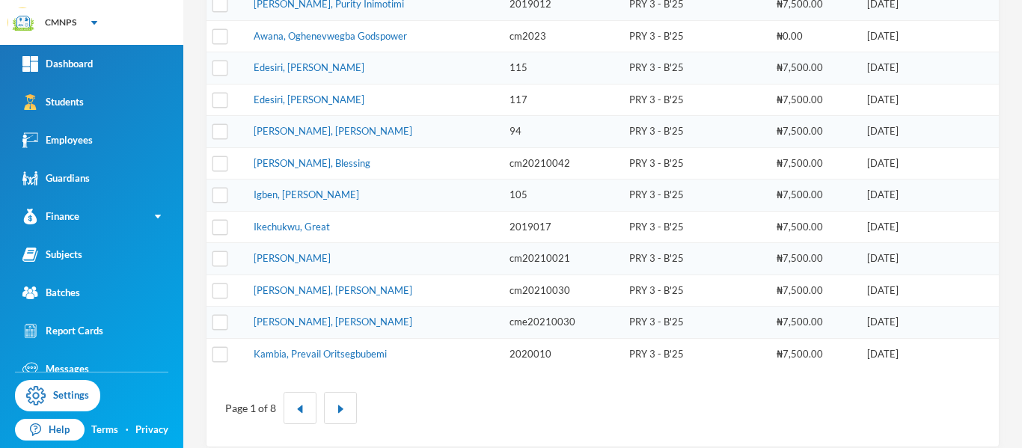
scroll to position [532, 0]
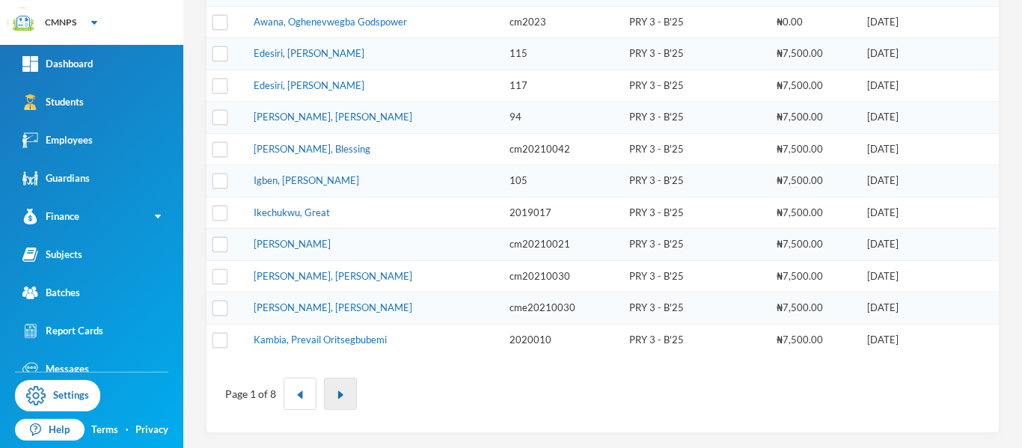
click at [328, 388] on button "button" at bounding box center [340, 394] width 33 height 32
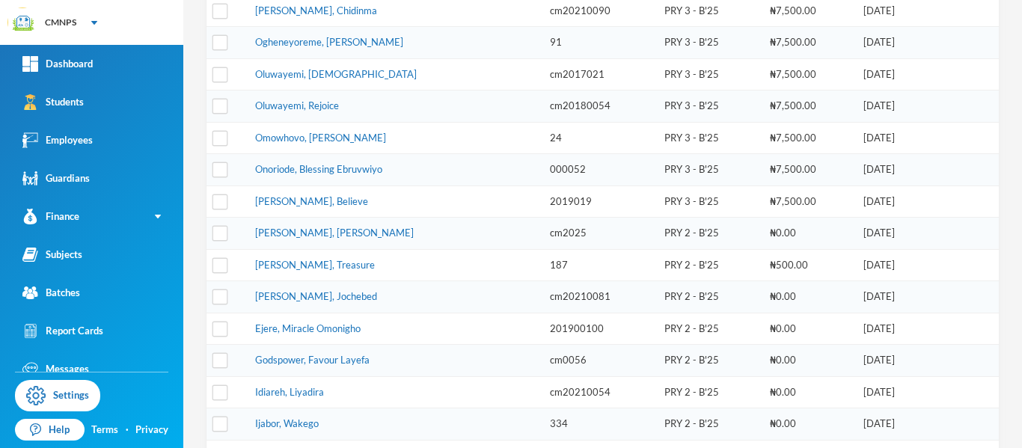
scroll to position [328, 0]
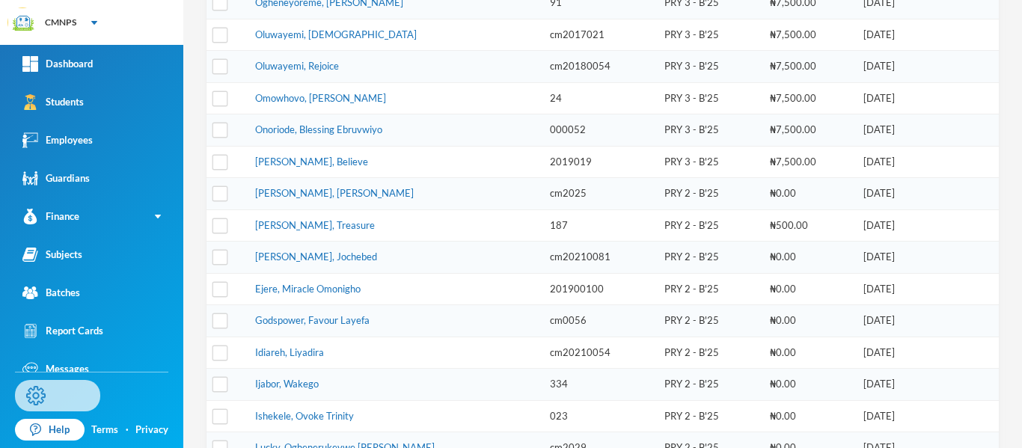
click at [69, 399] on link "Settings" at bounding box center [57, 395] width 85 height 31
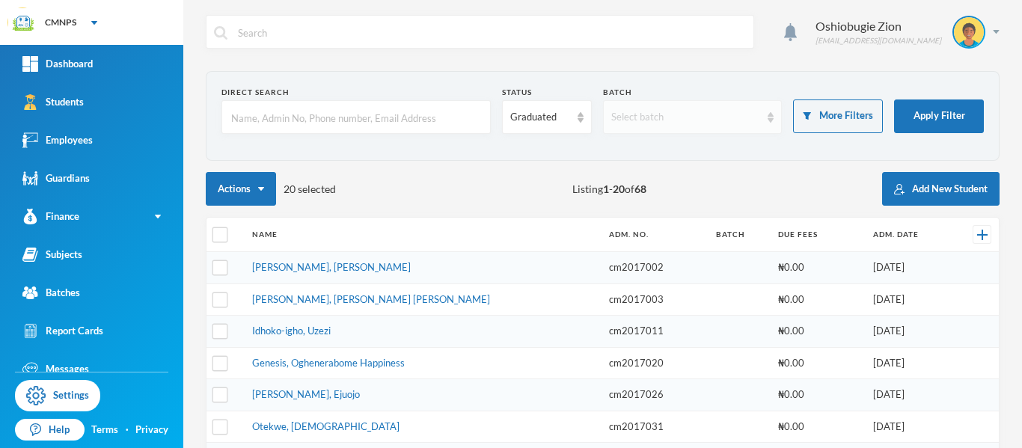
click at [711, 118] on div "Select batch" at bounding box center [686, 117] width 150 height 15
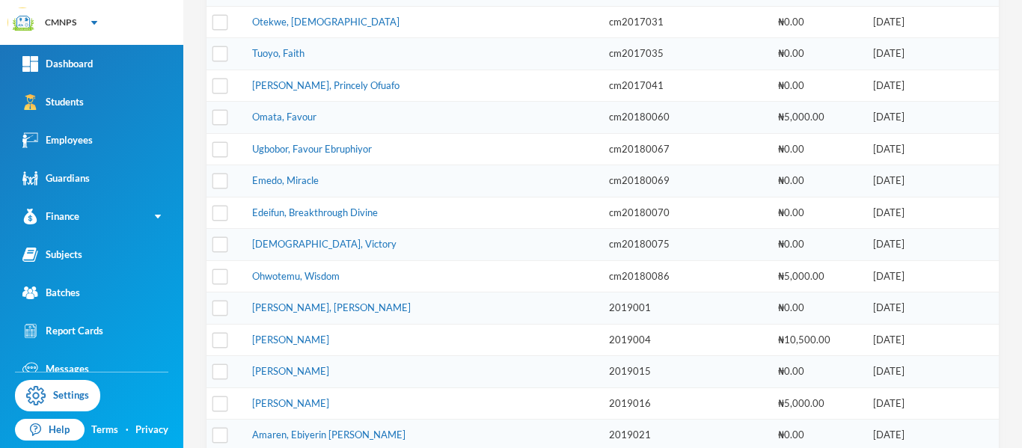
scroll to position [521, 0]
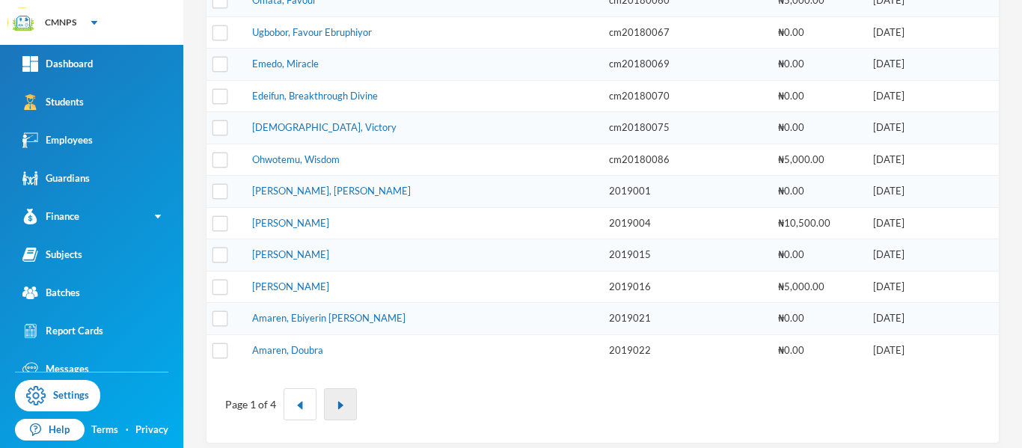
click at [342, 406] on img "button" at bounding box center [340, 405] width 9 height 9
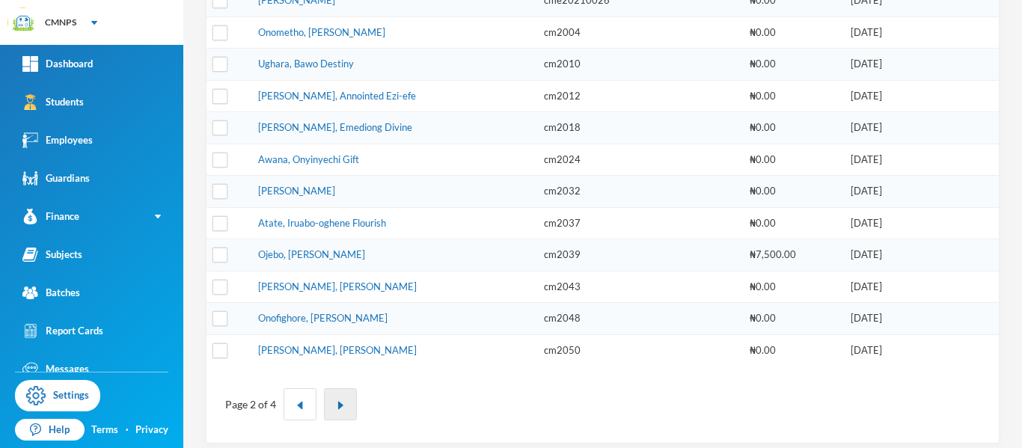
click at [342, 406] on img "button" at bounding box center [340, 405] width 9 height 9
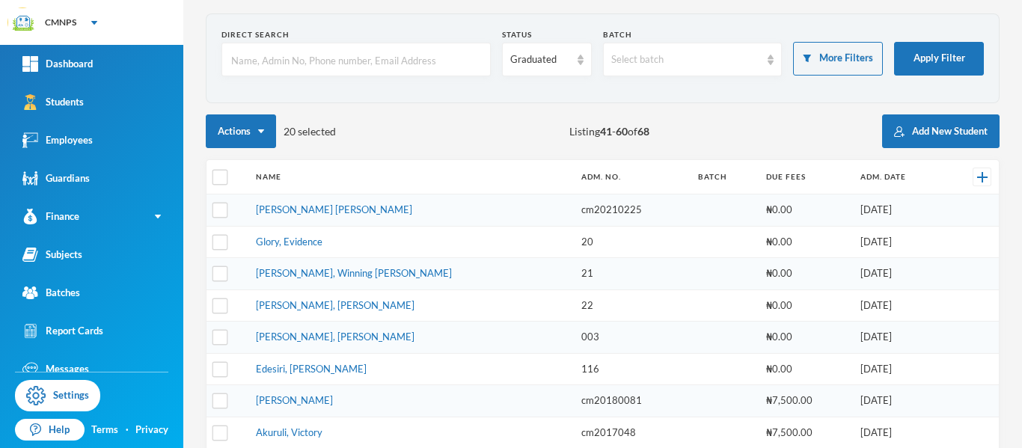
scroll to position [55, 0]
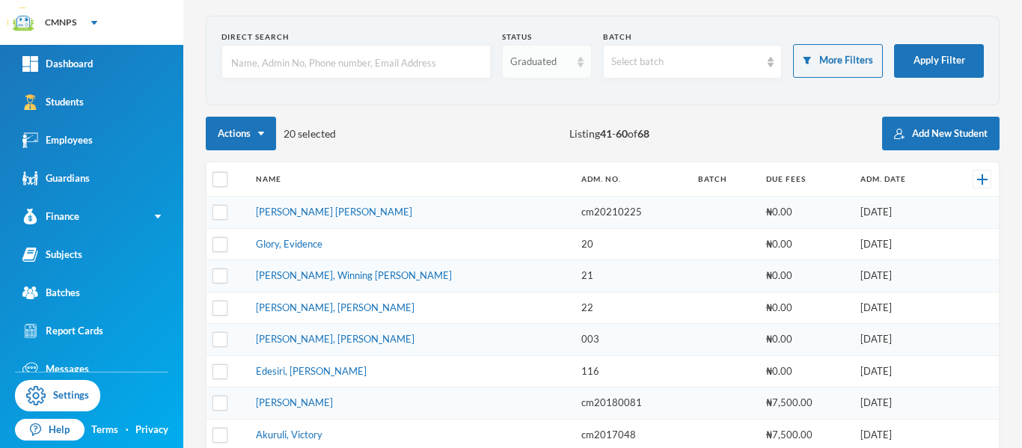
click at [553, 59] on div "Graduated" at bounding box center [540, 62] width 60 height 15
click at [531, 101] on span "Enrolled" at bounding box center [526, 96] width 40 height 13
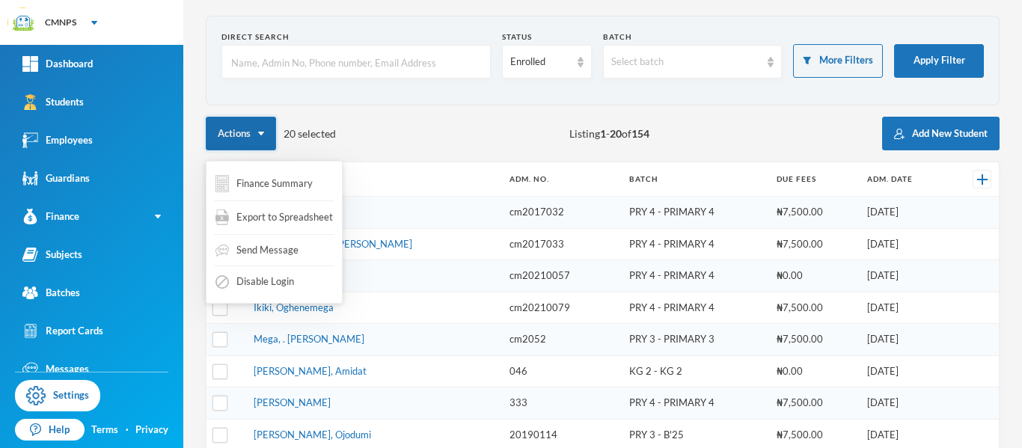
click at [264, 136] on button "Actions" at bounding box center [241, 134] width 70 height 34
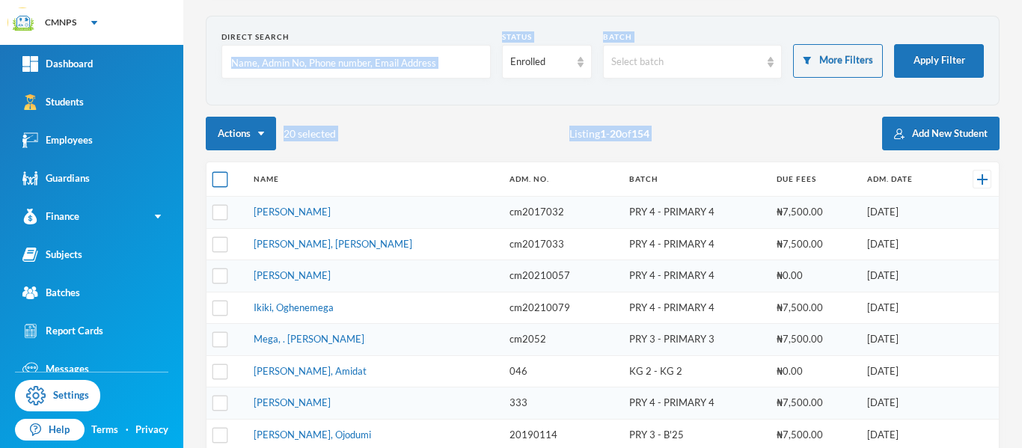
drag, startPoint x: 379, startPoint y: 109, endPoint x: 223, endPoint y: 182, distance: 172.4
click at [223, 182] on input "checkbox" at bounding box center [220, 180] width 16 height 16
checkbox input "true"
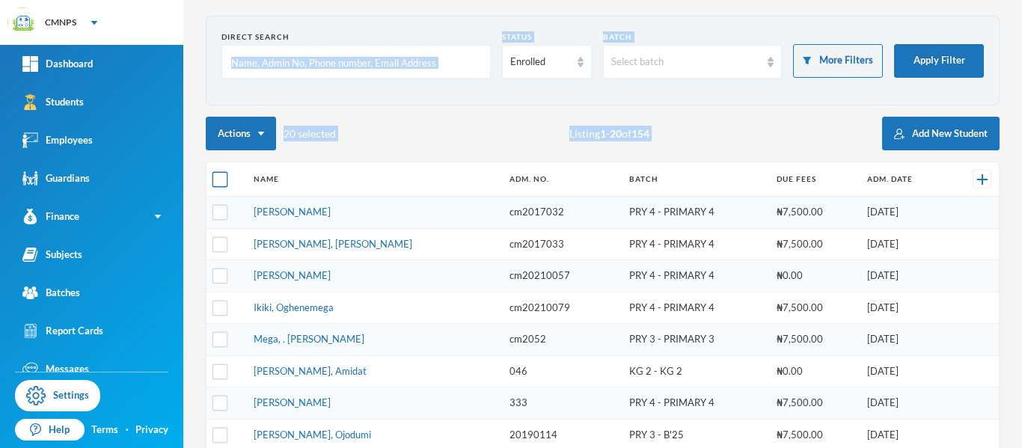
checkbox input "true"
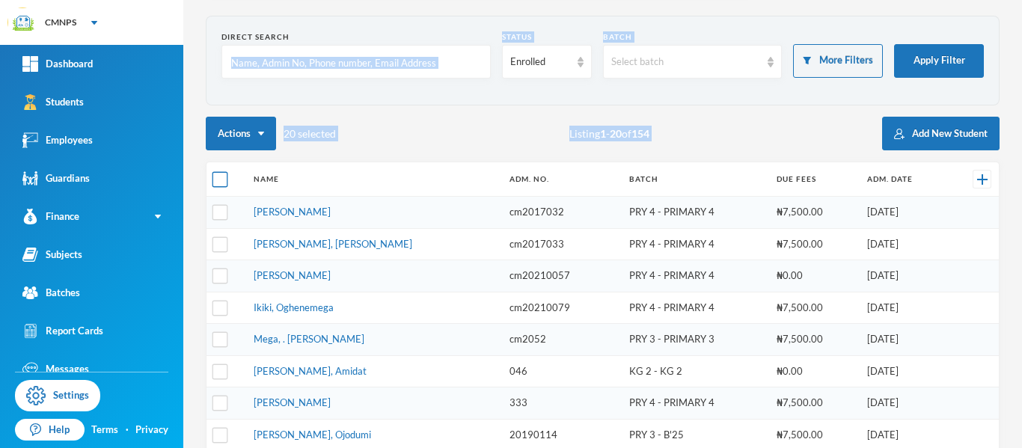
checkbox input "true"
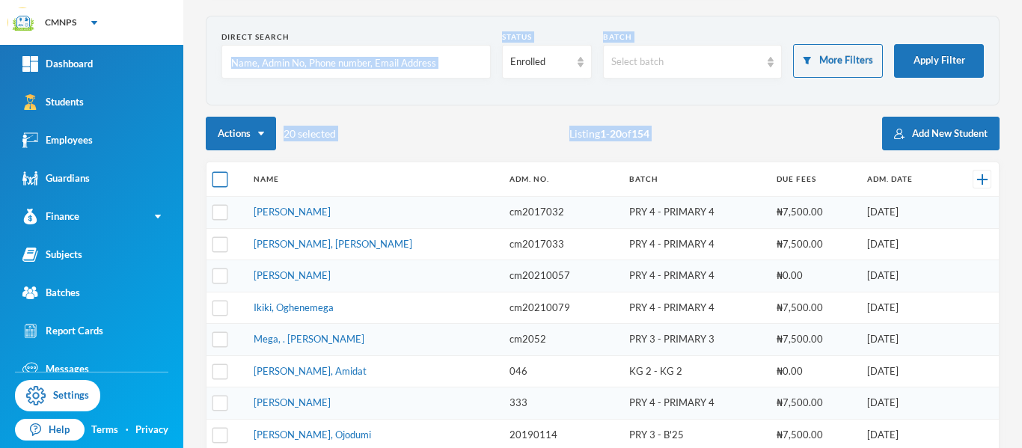
checkbox input "true"
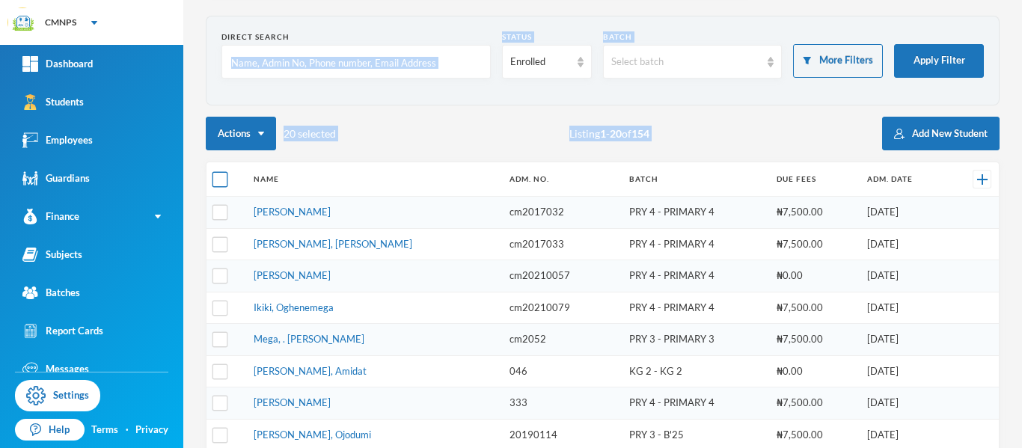
checkbox input "true"
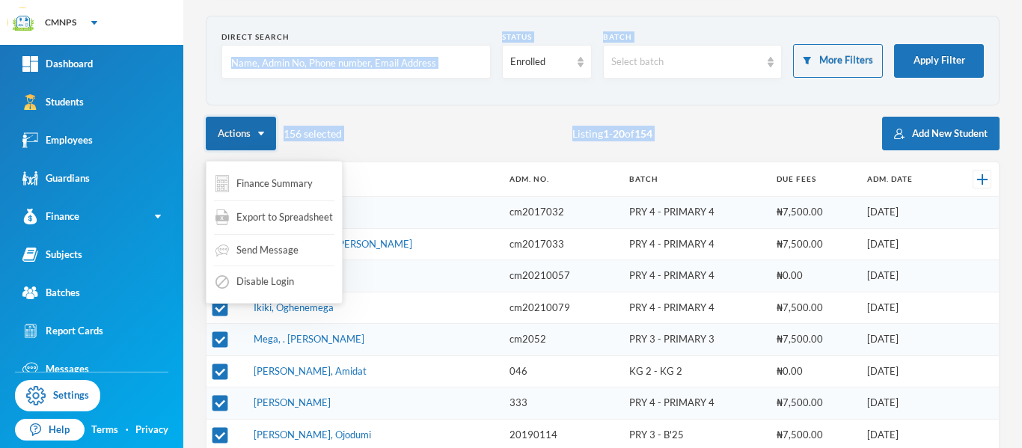
click at [254, 135] on button "Actions" at bounding box center [241, 134] width 70 height 34
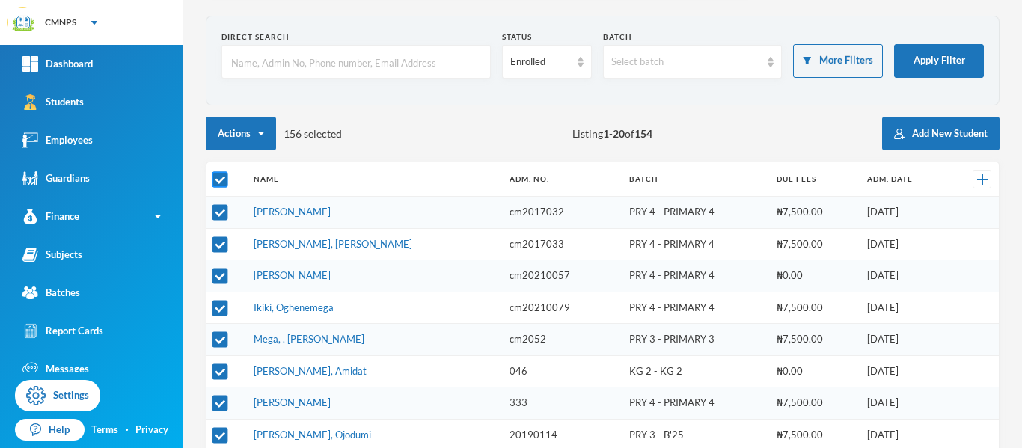
click at [218, 180] on input "checkbox" at bounding box center [220, 180] width 16 height 16
checkbox input "false"
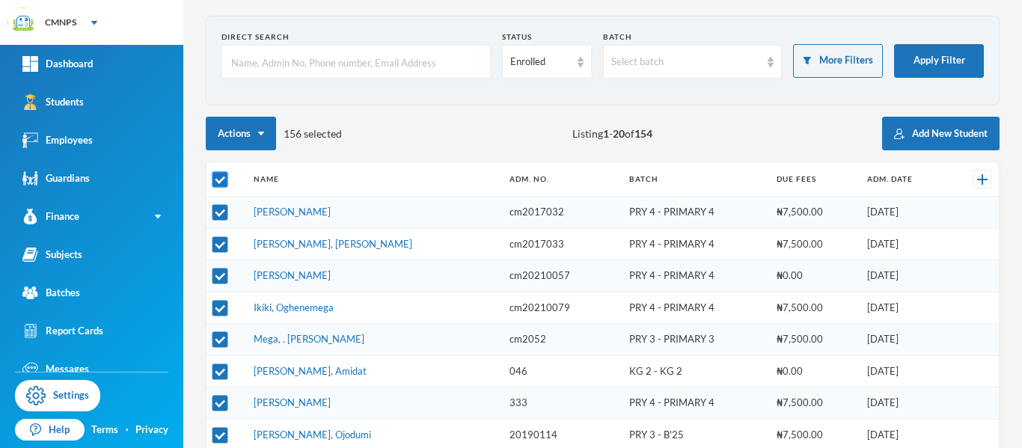
checkbox input "false"
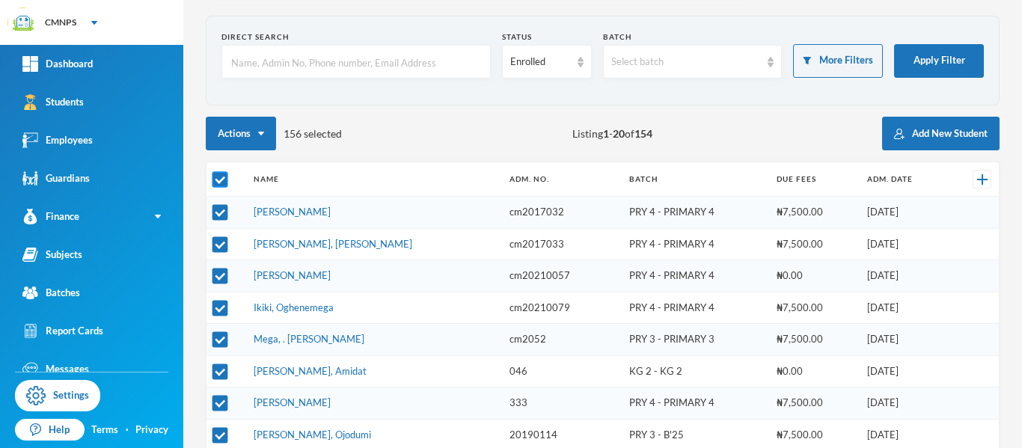
checkbox input "false"
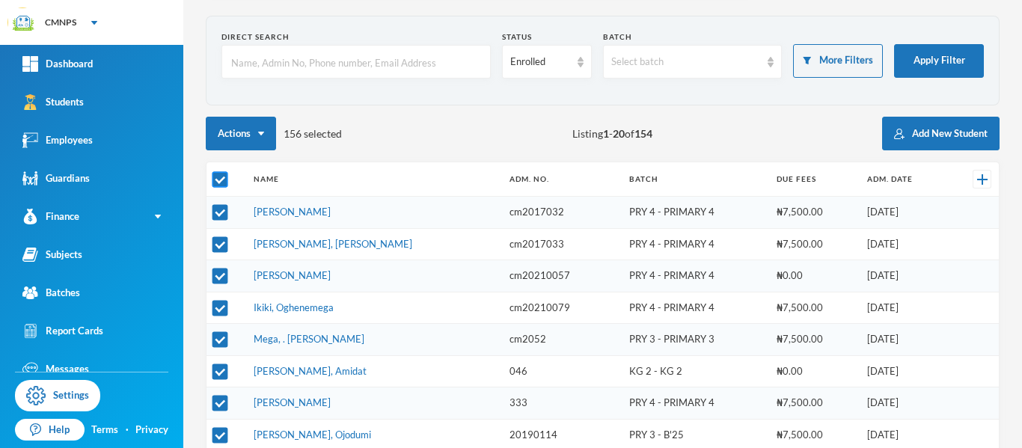
checkbox input "false"
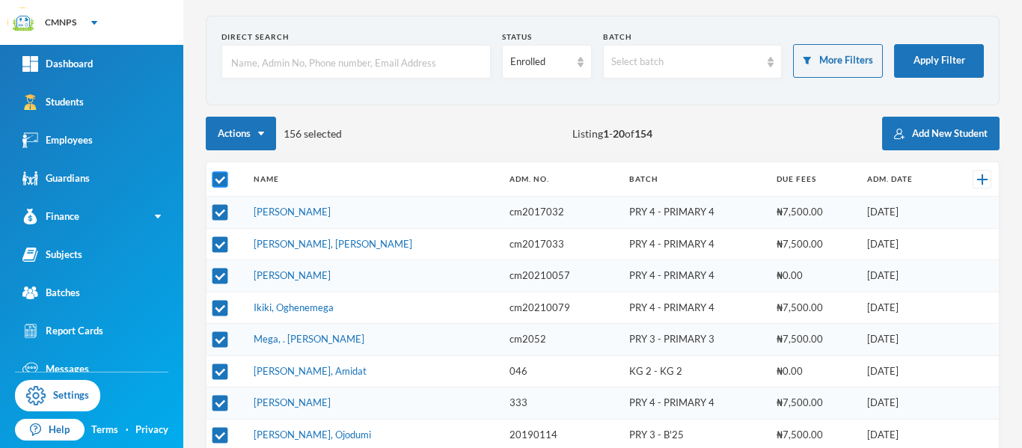
checkbox input "false"
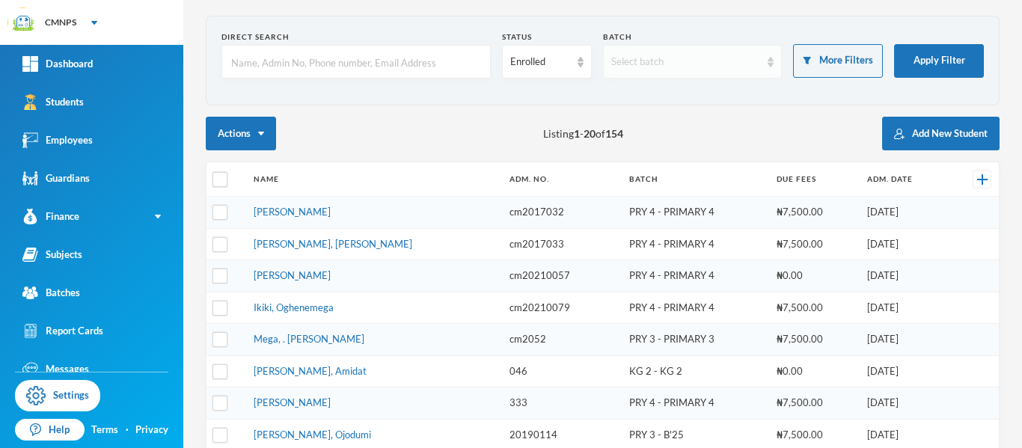
click at [697, 76] on div "Select batch" at bounding box center [693, 62] width 180 height 34
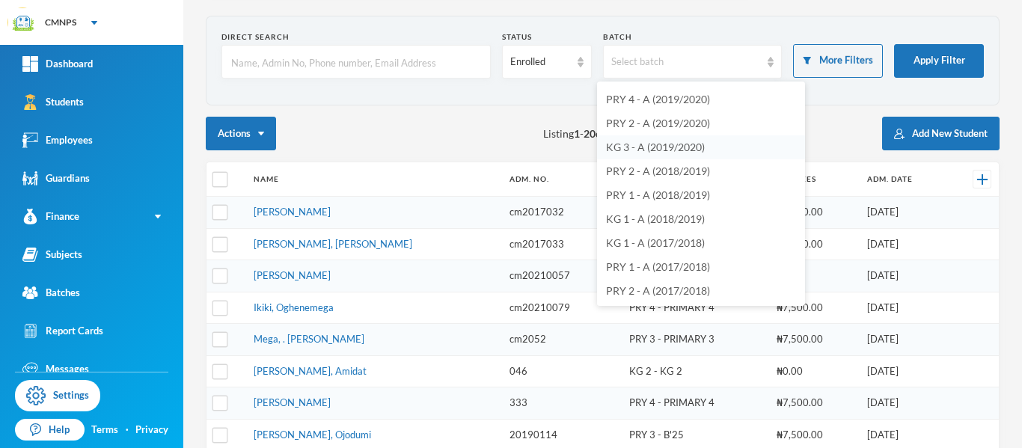
scroll to position [1032, 0]
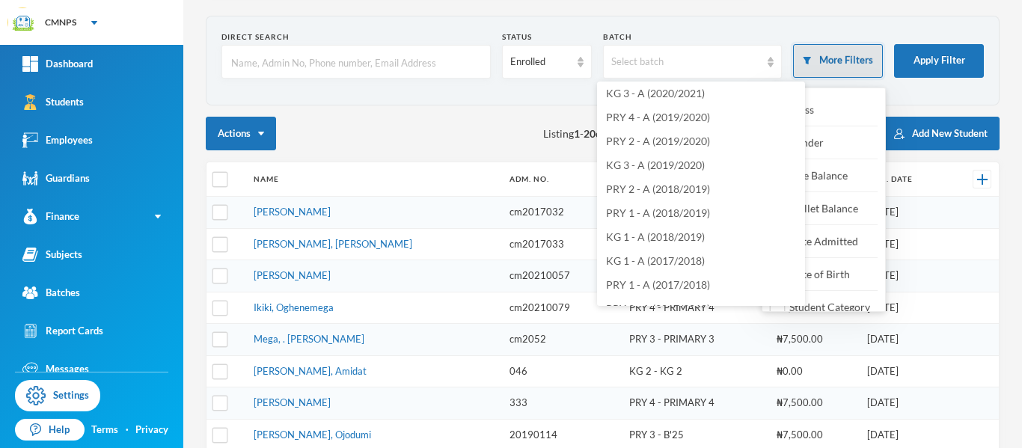
click at [846, 59] on button "More Filters" at bounding box center [838, 61] width 90 height 34
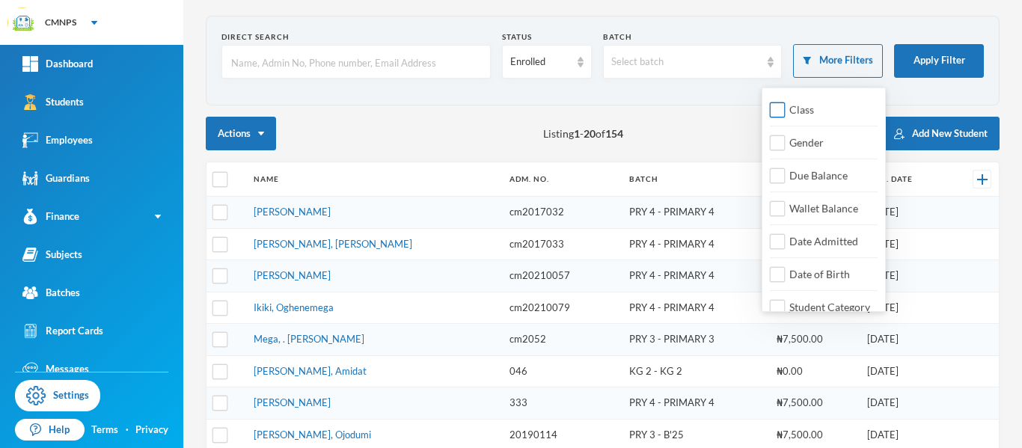
click at [801, 108] on span "Class" at bounding box center [801, 109] width 37 height 13
click at [786, 108] on input "Class" at bounding box center [778, 110] width 16 height 16
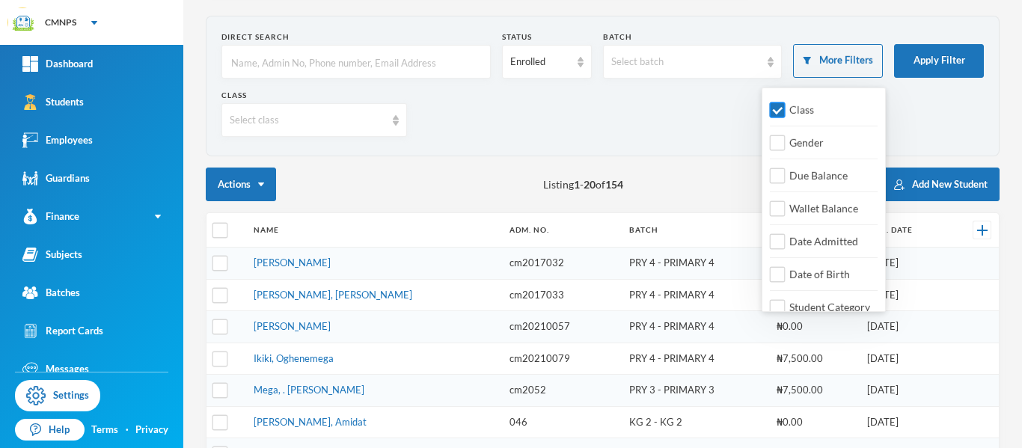
click at [801, 108] on span "Class" at bounding box center [801, 109] width 37 height 13
click at [786, 108] on input "Class" at bounding box center [778, 110] width 16 height 16
checkbox input "false"
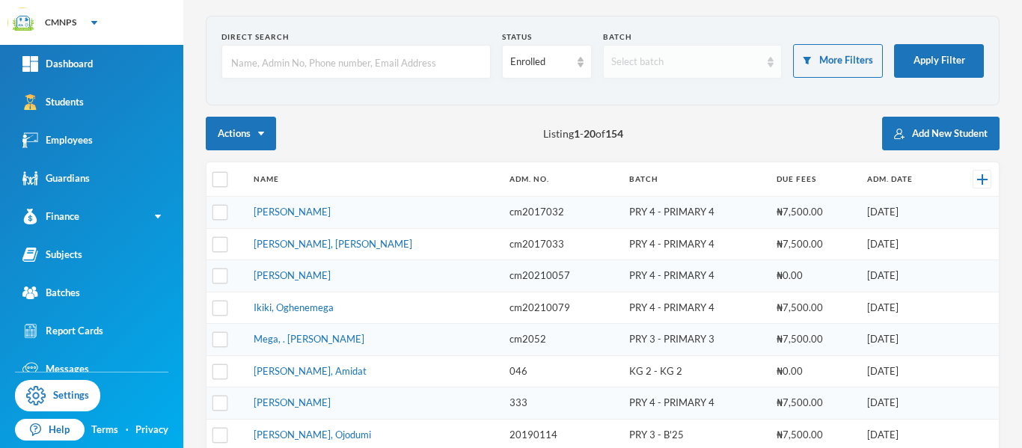
click at [690, 61] on div "Select batch" at bounding box center [686, 62] width 150 height 15
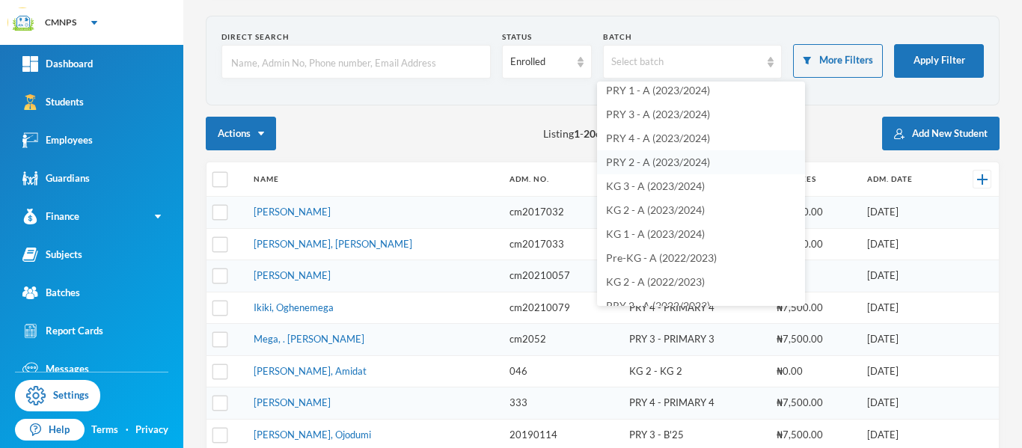
scroll to position [241, 0]
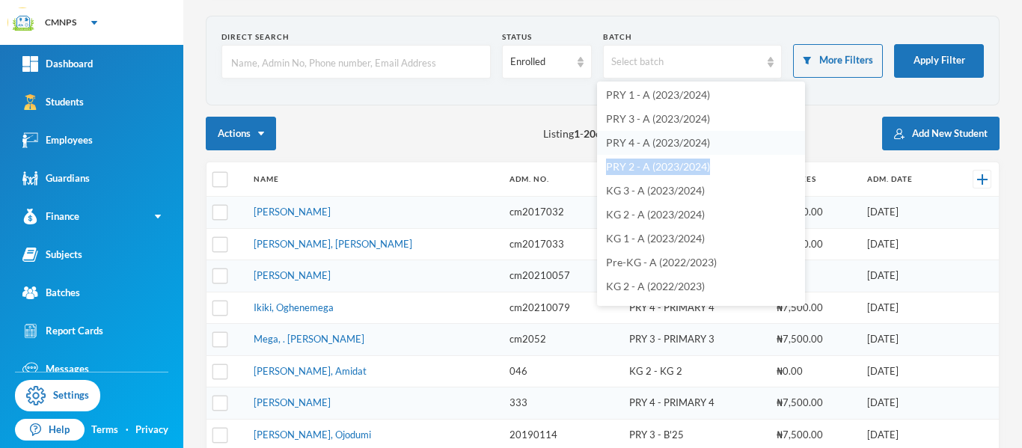
click at [749, 153] on ul "All batches PRY 3 - PRIMARY 3 (2024/2025) KG 2 - KG 2 (2024/2025) KG 3 - KG 3 (…" at bounding box center [701, 194] width 208 height 224
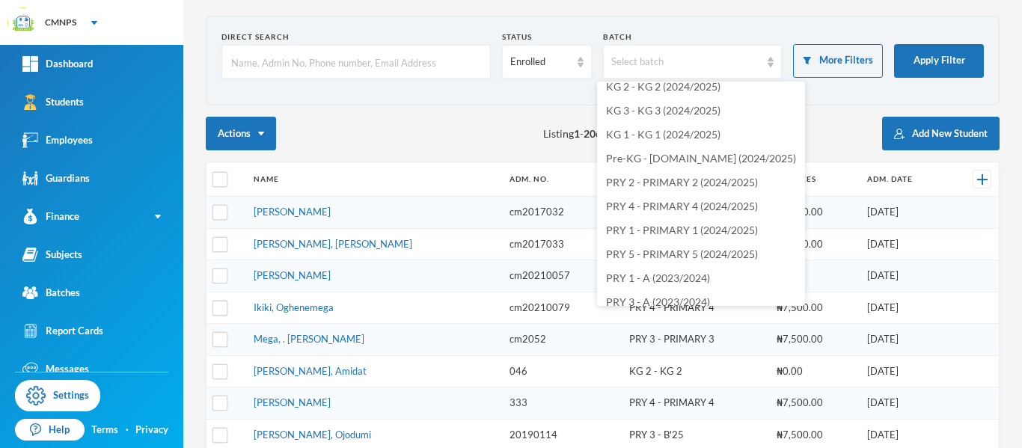
scroll to position [77, 0]
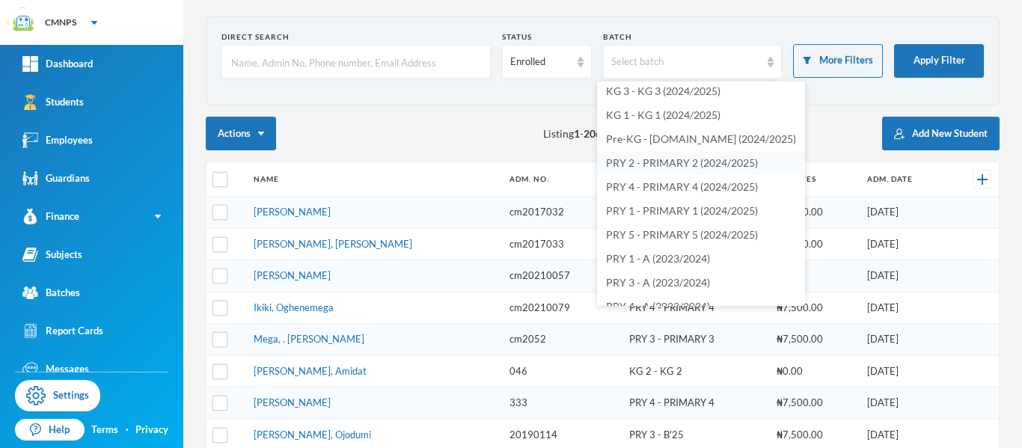
click at [723, 166] on span "PRY 2 - PRIMARY 2 (2024/2025)" at bounding box center [682, 162] width 152 height 13
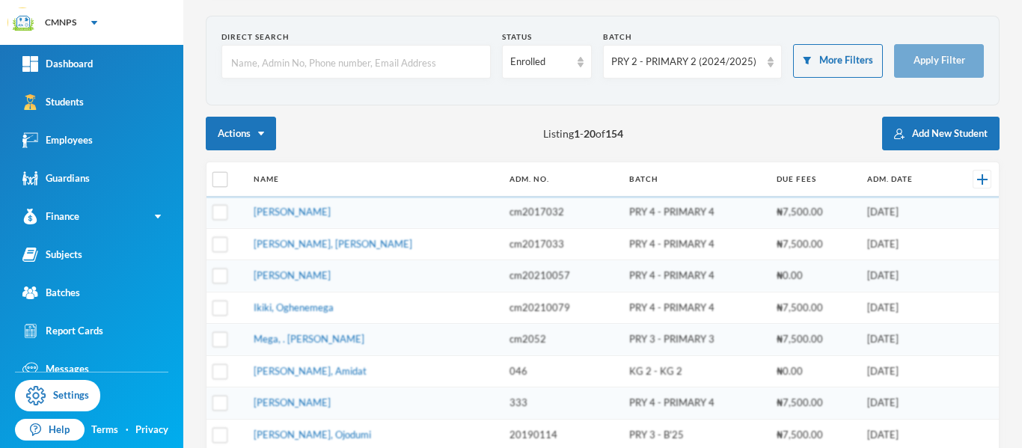
checkbox input "true"
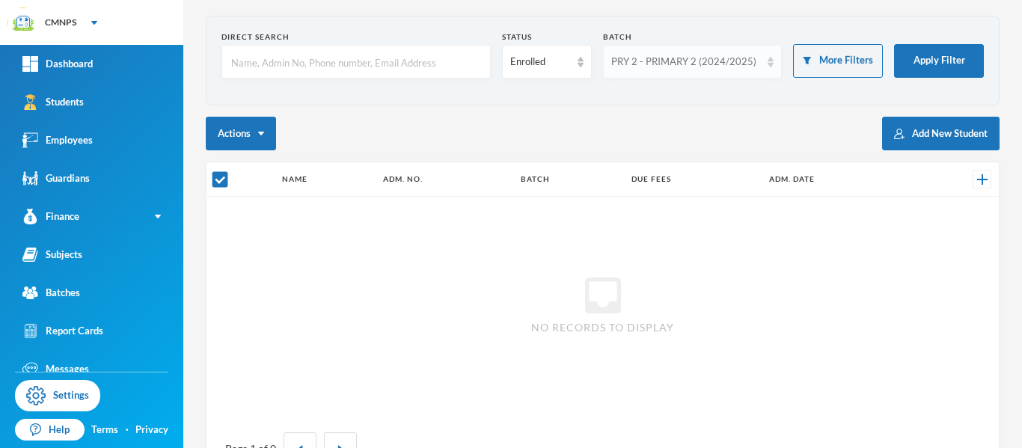
click at [745, 59] on div "PRY 2 - PRIMARY 2 (2024/2025)" at bounding box center [686, 62] width 150 height 15
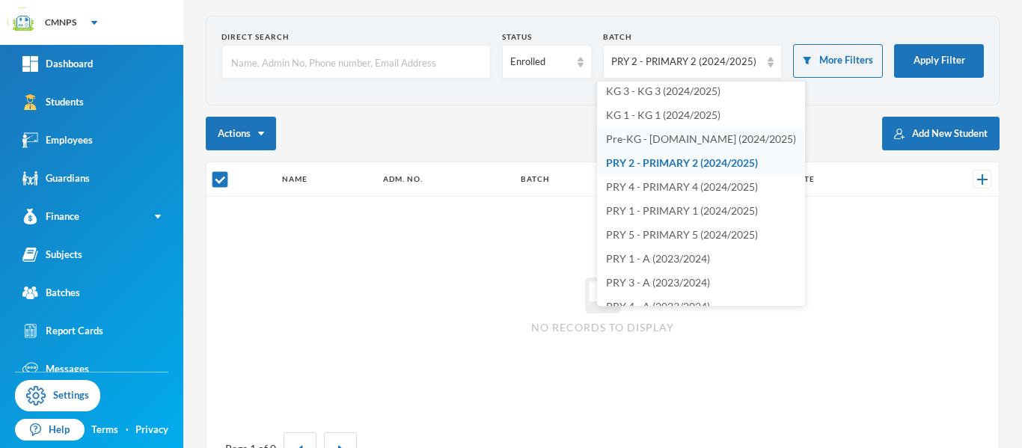
scroll to position [75, 0]
click at [760, 123] on li "KG 1 - KG 1 (2024/2025)" at bounding box center [701, 117] width 208 height 24
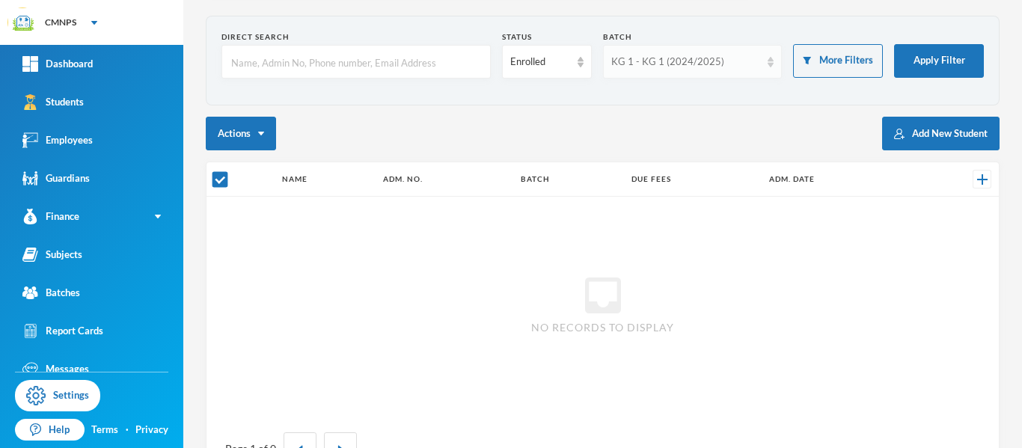
click at [732, 60] on div "KG 1 - KG 1 (2024/2025)" at bounding box center [686, 62] width 150 height 15
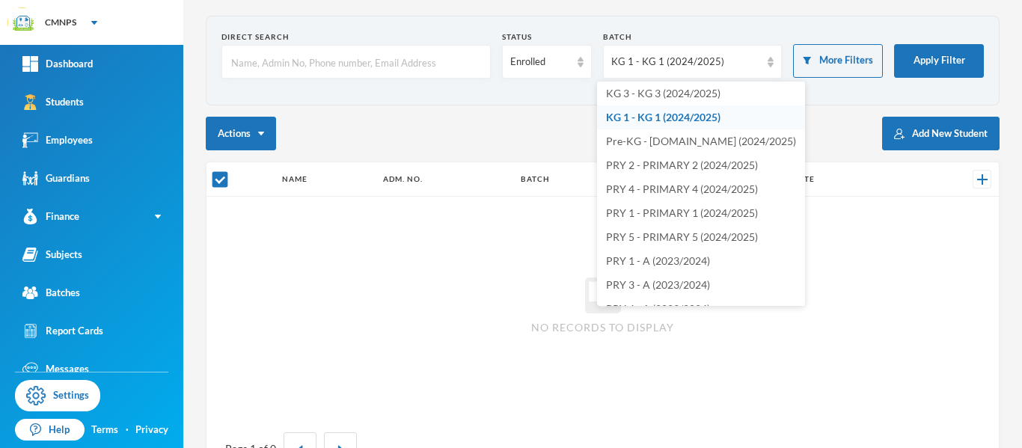
scroll to position [0, 0]
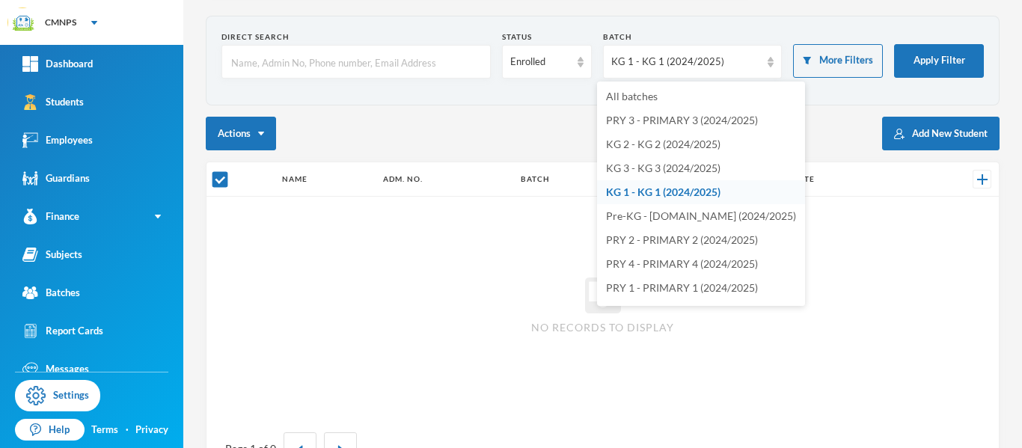
click at [546, 252] on div "inbox No records to display" at bounding box center [602, 303] width 792 height 213
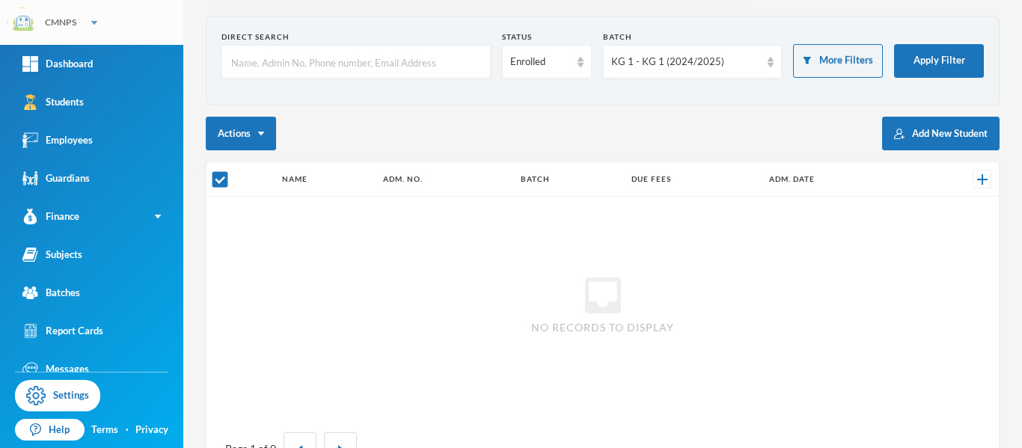
click at [99, 14] on div "CMNPS" at bounding box center [91, 22] width 183 height 45
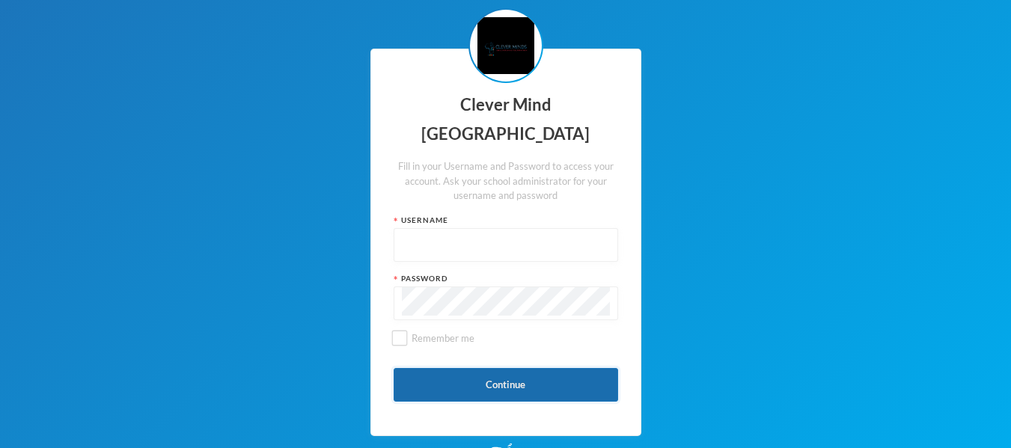
type input "admin"
click at [471, 385] on button "Continue" at bounding box center [506, 385] width 224 height 34
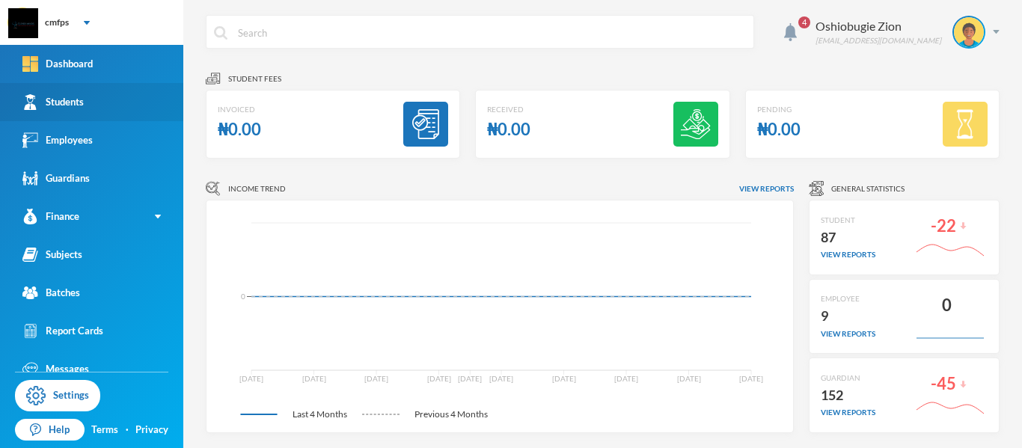
click at [116, 105] on link "Students" at bounding box center [91, 102] width 183 height 38
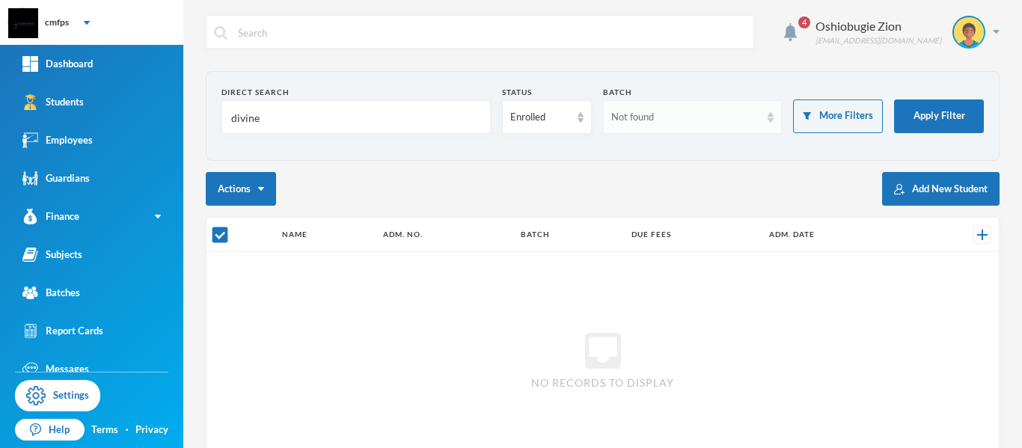
click at [676, 108] on div "Not found" at bounding box center [693, 117] width 180 height 34
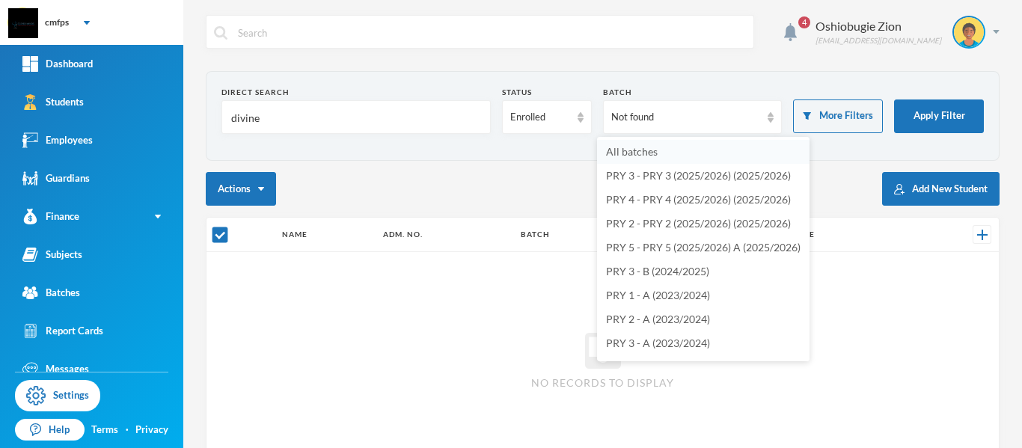
click at [652, 152] on span "All batches" at bounding box center [632, 151] width 52 height 13
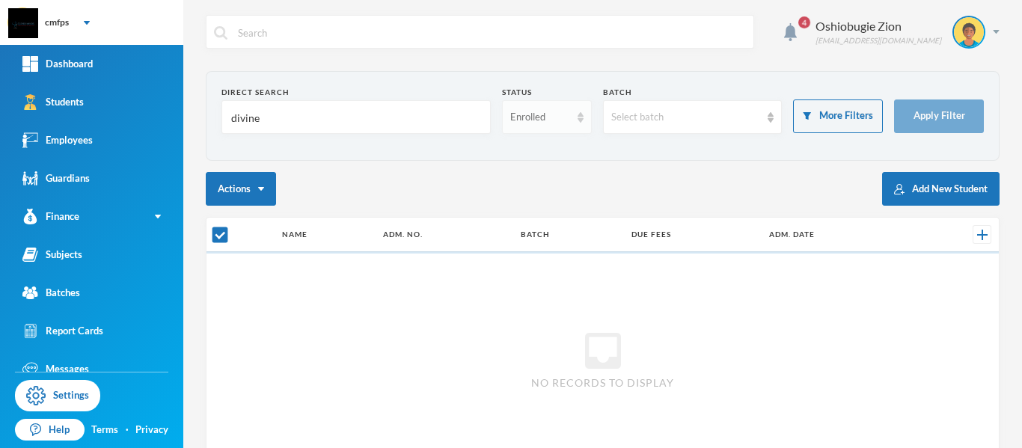
checkbox input "false"
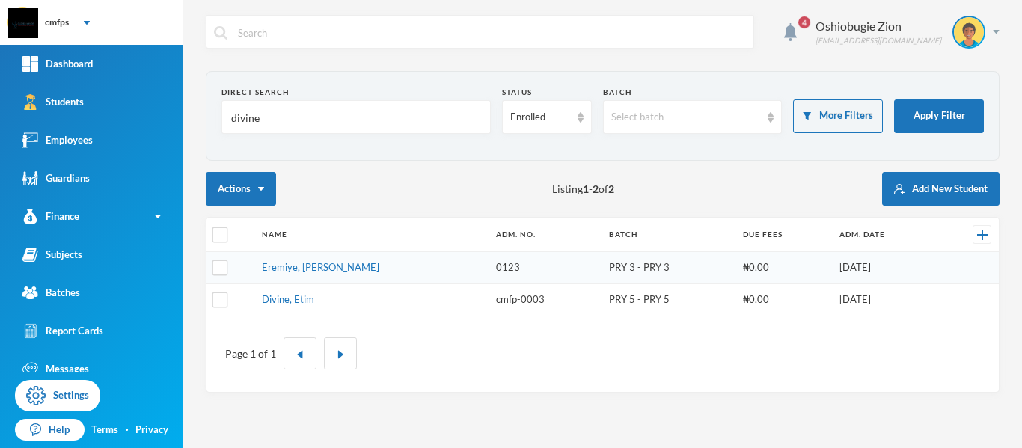
click at [407, 116] on input "divine" at bounding box center [356, 118] width 253 height 34
type input "d"
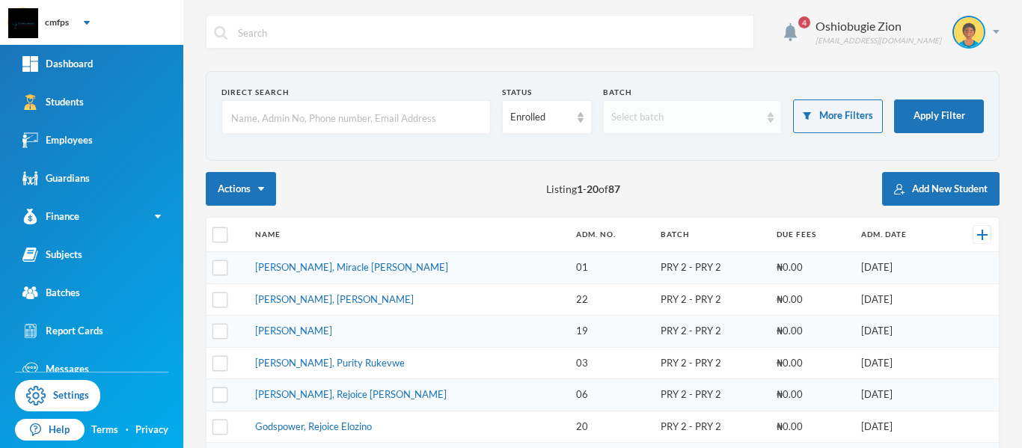
click at [751, 112] on div "Select batch" at bounding box center [686, 117] width 150 height 15
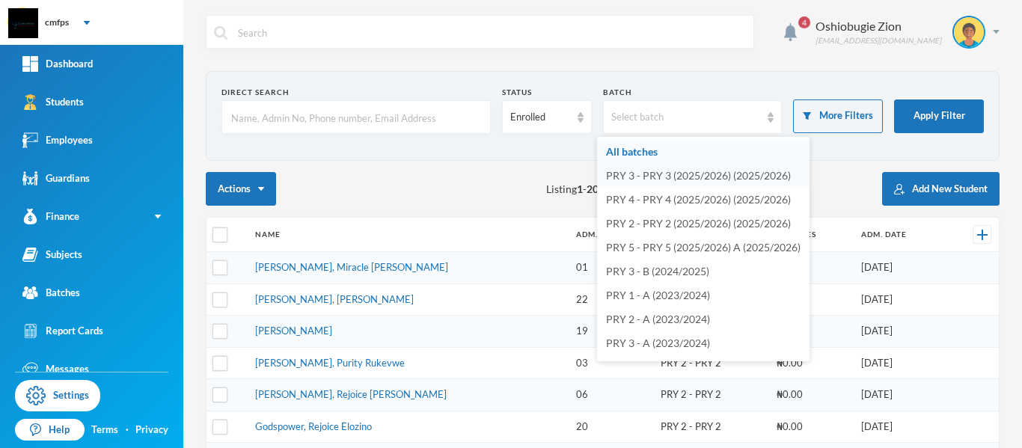
click at [747, 171] on span "PRY 3 - PRY 3 (2025/2026) (2025/2026)" at bounding box center [698, 175] width 185 height 13
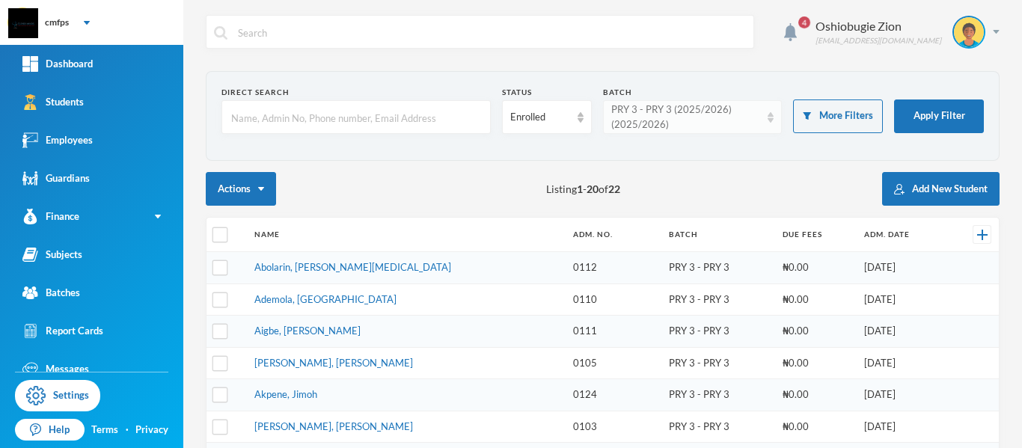
click at [720, 128] on div "PRY 3 - PRY 3 (2025/2026) (2025/2026)" at bounding box center [686, 116] width 150 height 29
